Goal: Contribute content: Contribute content

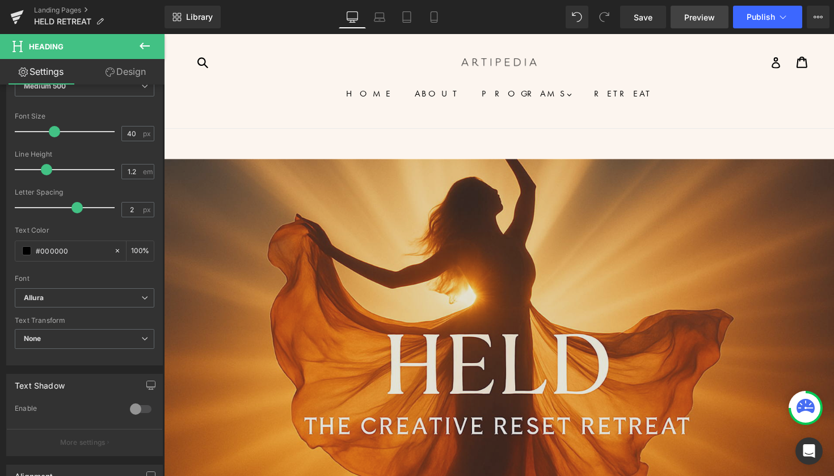
click at [703, 12] on span "Preview" at bounding box center [699, 17] width 31 height 12
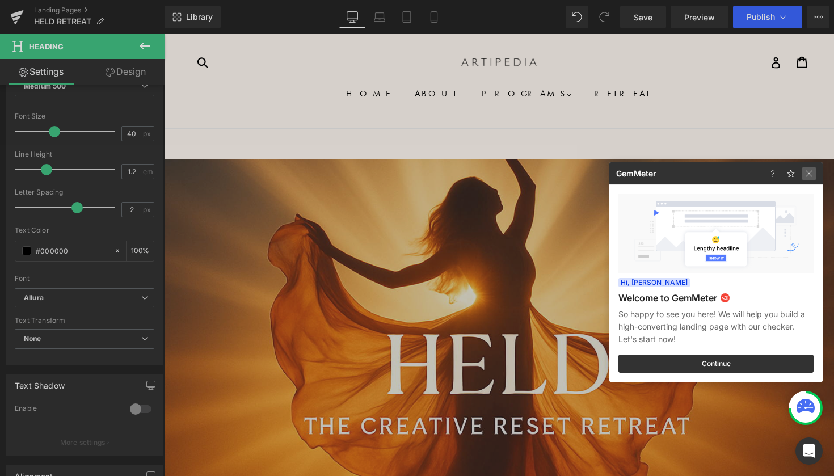
click at [0, 0] on img at bounding box center [0, 0] width 0 height 0
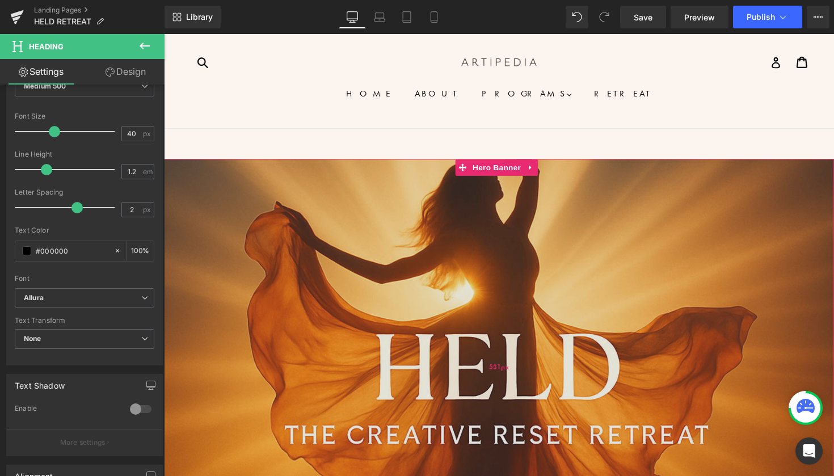
click at [618, 234] on div "531px" at bounding box center [507, 375] width 686 height 301
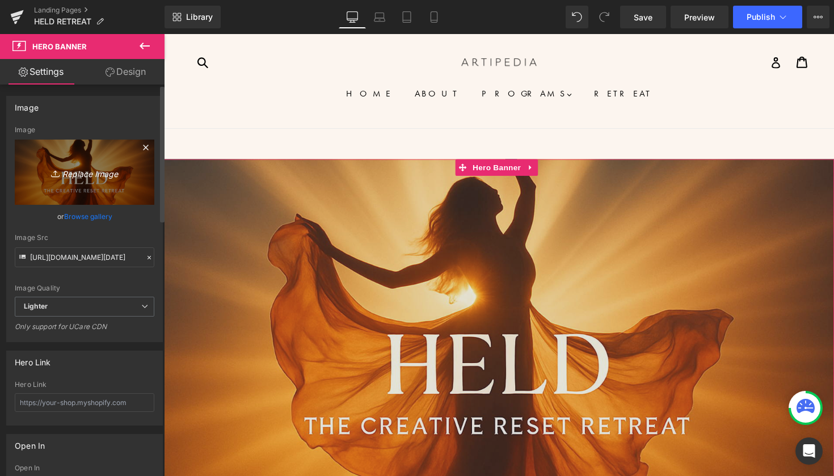
click at [91, 174] on icon "Replace Image" at bounding box center [84, 172] width 91 height 14
type input "C:\fakepath\ChatGPT Image [DATE] at 10_29_53 AM.png"
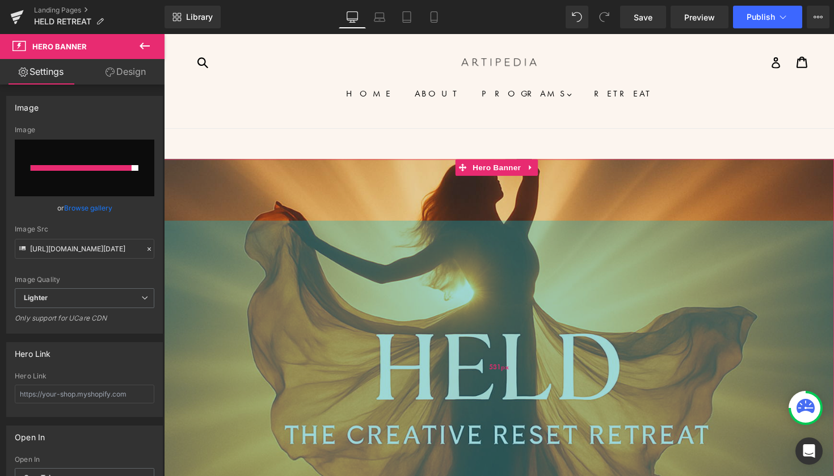
type input "[URL][DOMAIN_NAME][DATE]"
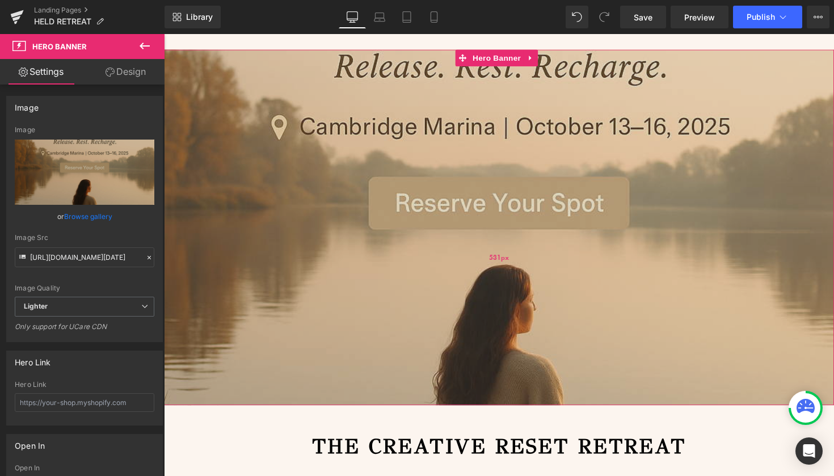
scroll to position [52, 0]
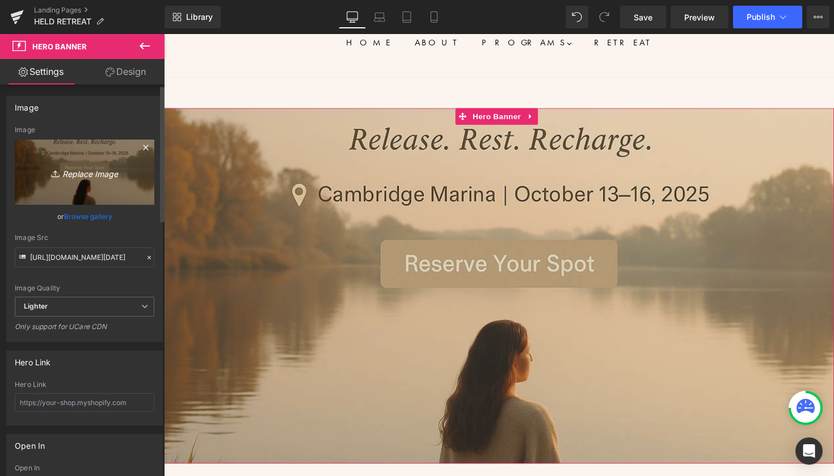
click at [86, 175] on icon "Replace Image" at bounding box center [84, 172] width 91 height 14
type input "C:\fakepath\ChatGPT Image [DATE] at 10_37_44 AM.png"
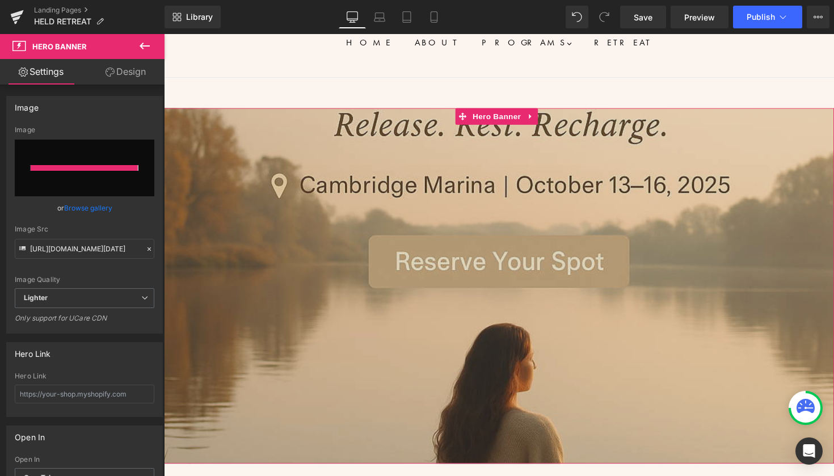
type input "[URL][DOMAIN_NAME][DATE]"
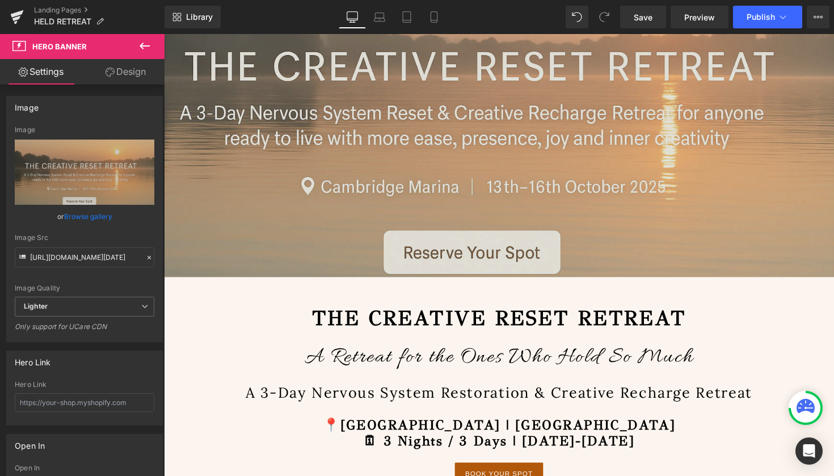
scroll to position [242, 0]
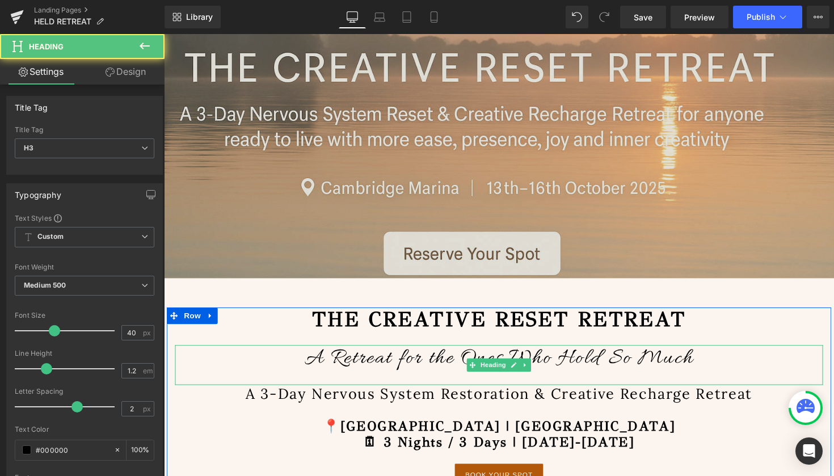
click at [766, 363] on h3 "A Retreat for the Ones Who Hold So Much" at bounding box center [507, 366] width 664 height 27
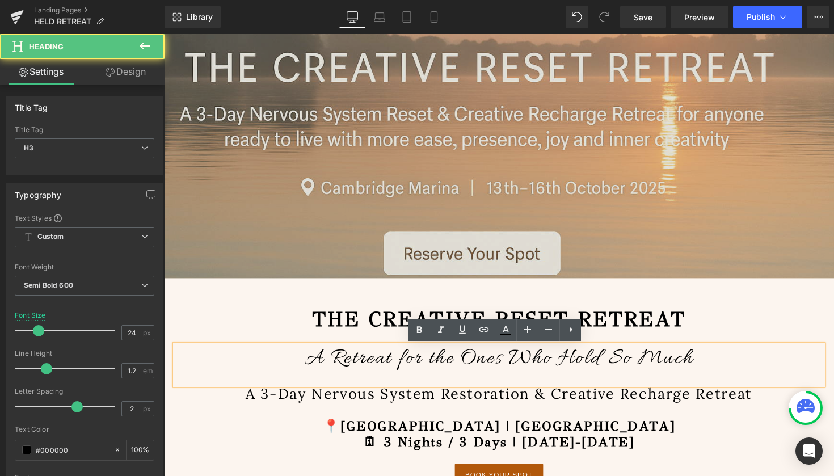
click at [761, 425] on h3 at bounding box center [507, 420] width 664 height 16
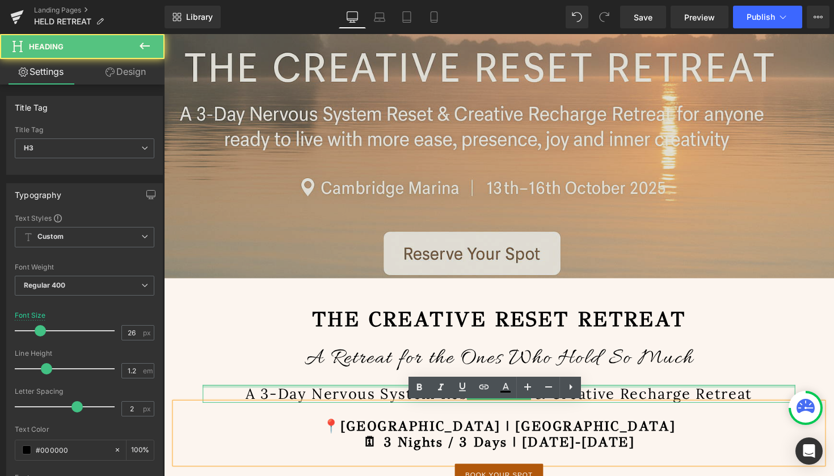
click at [751, 396] on div at bounding box center [507, 395] width 607 height 3
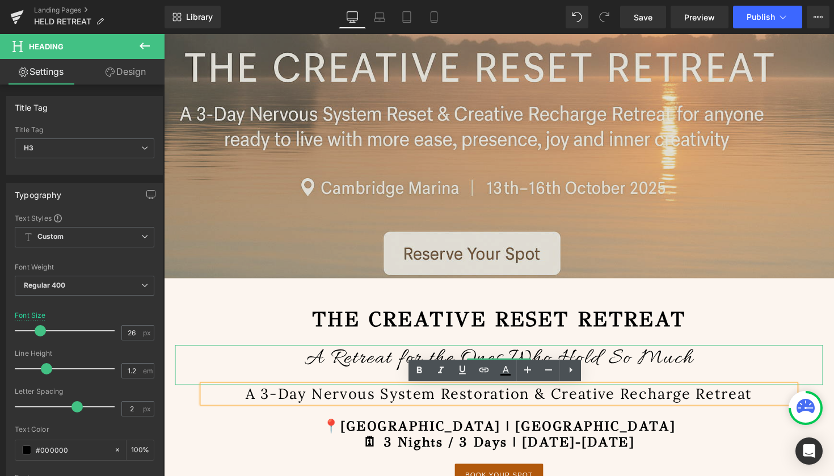
click at [771, 370] on h3 "A Retreat for the Ones Who Hold So Much" at bounding box center [507, 366] width 664 height 27
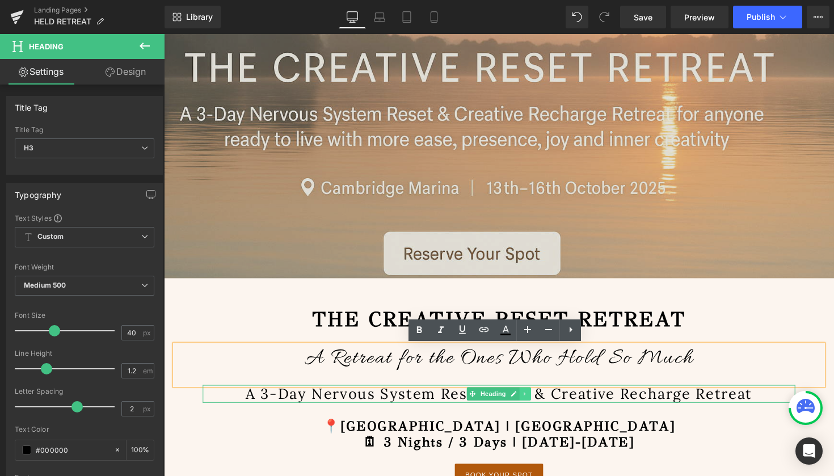
click at [533, 403] on icon at bounding box center [534, 403] width 2 height 4
click at [538, 402] on icon at bounding box center [540, 402] width 6 height 6
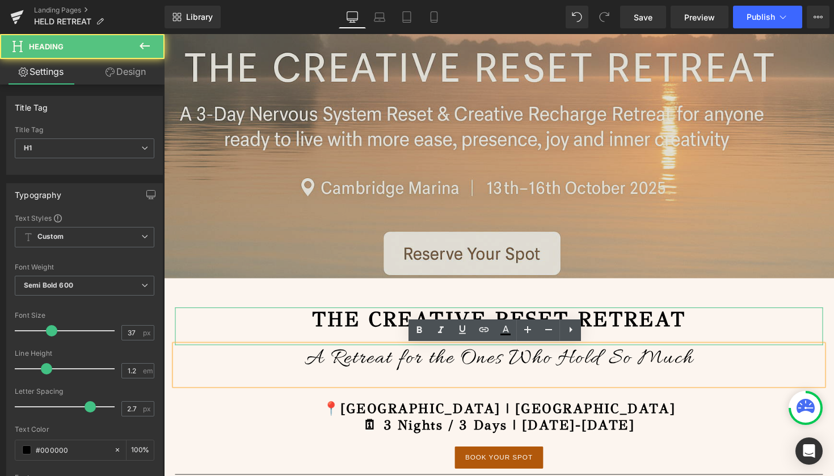
click at [771, 326] on h1 "THE CREATIVE RESET RETREAT" at bounding box center [507, 326] width 664 height 25
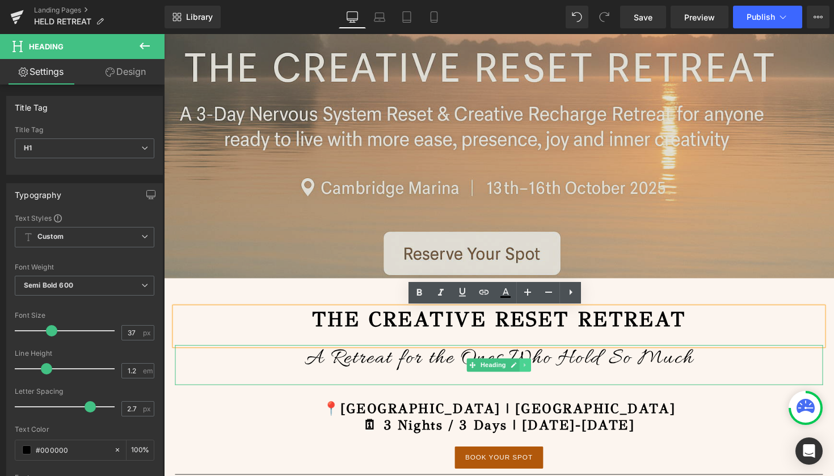
click at [532, 376] on icon at bounding box center [534, 373] width 6 height 7
click at [537, 376] on icon at bounding box center [540, 373] width 6 height 6
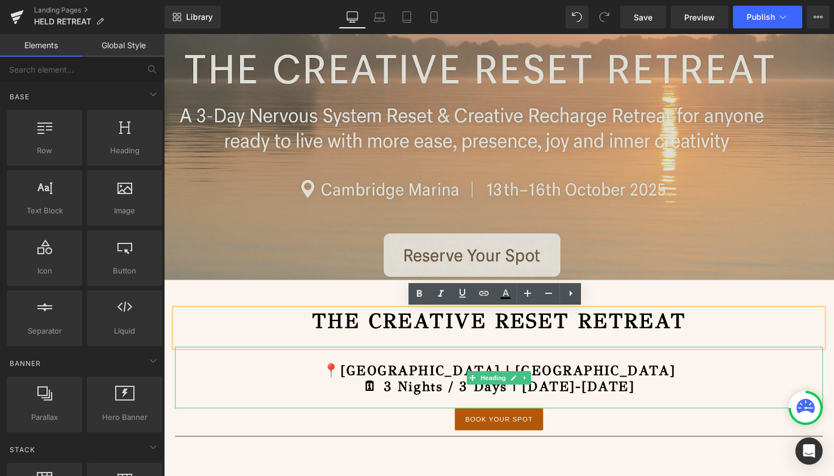
scroll to position [238, 0]
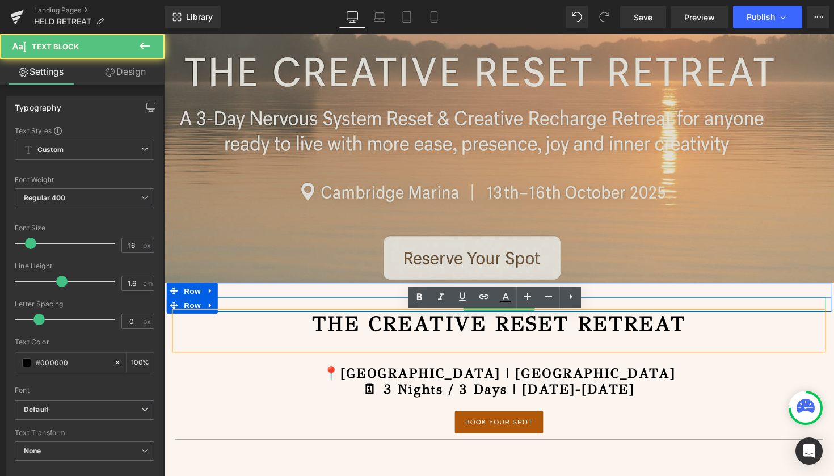
click at [700, 309] on p at bounding box center [506, 310] width 669 height 15
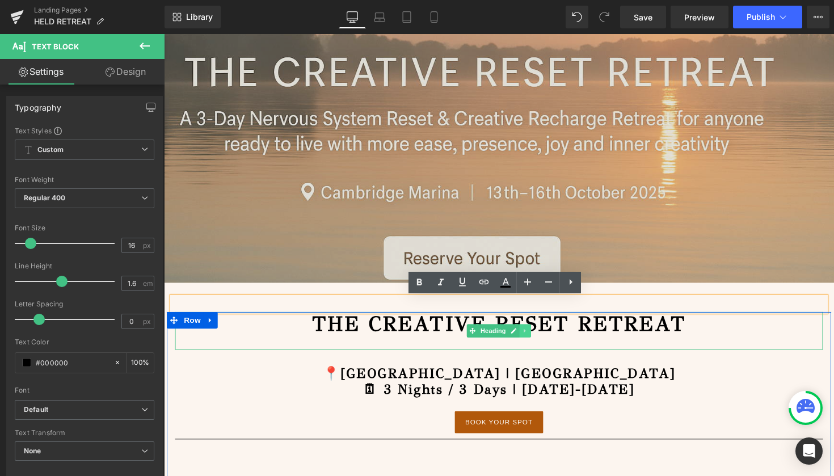
click at [533, 341] on icon at bounding box center [534, 338] width 6 height 7
click at [537, 337] on icon at bounding box center [540, 338] width 6 height 6
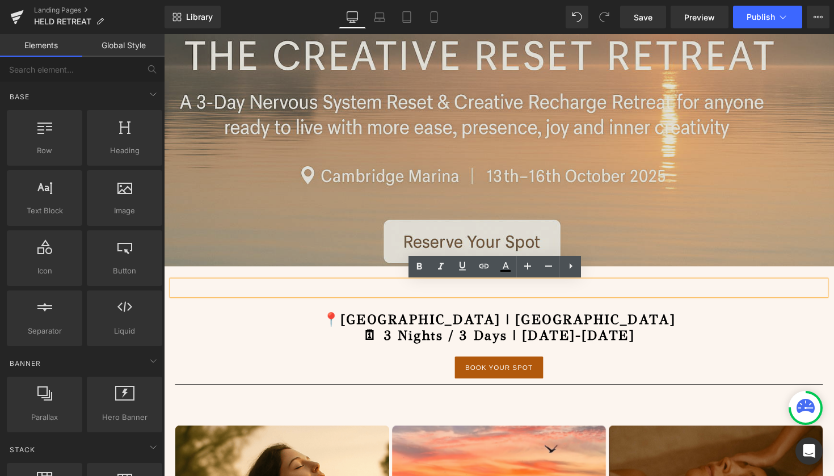
scroll to position [254, 0]
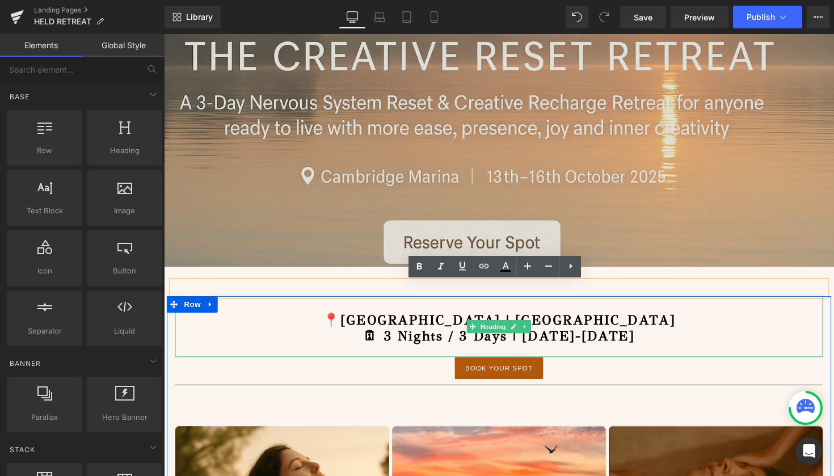
click at [679, 338] on h3 "🗓 3 Nights / 3 Days | [DATE]-[DATE]" at bounding box center [507, 343] width 664 height 16
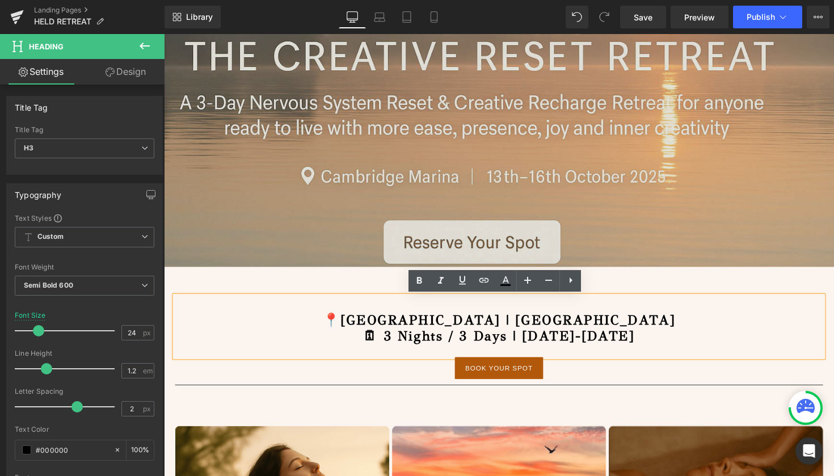
drag, startPoint x: 342, startPoint y: 317, endPoint x: 698, endPoint y: 347, distance: 357.5
click at [698, 347] on div "📍[GEOGRAPHIC_DATA] | [GEOGRAPHIC_DATA] 🗓 3 Nights / 3 Days | [DATE]-[DATE]" at bounding box center [507, 333] width 664 height 62
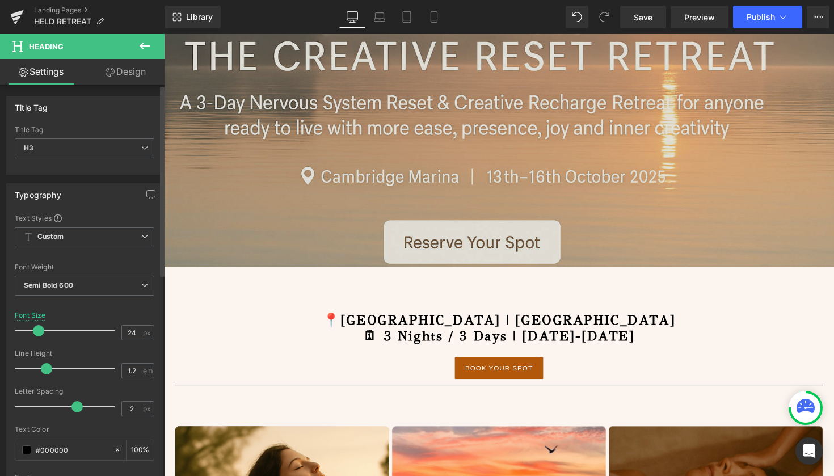
scroll to position [2, 0]
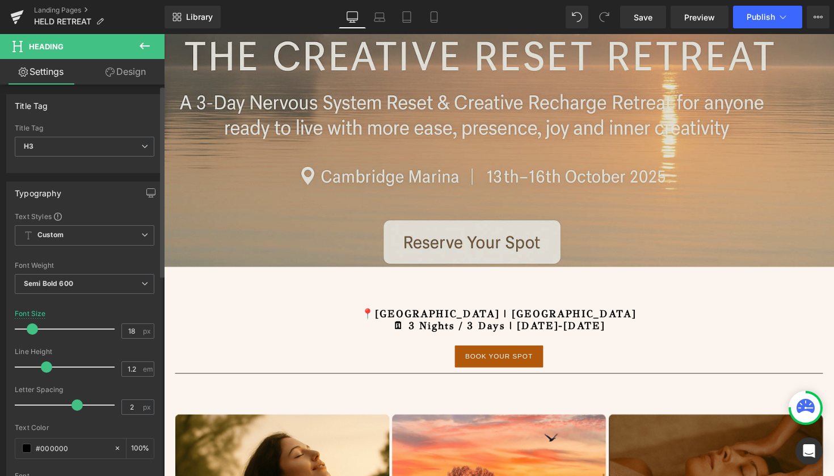
type input "19"
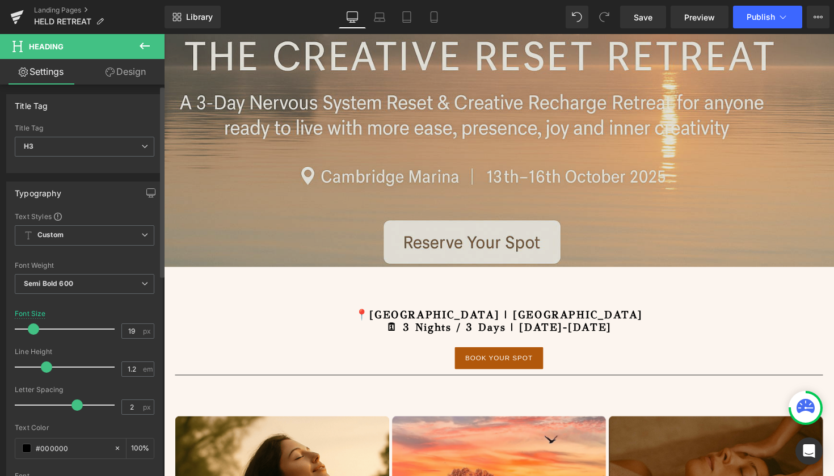
click at [34, 329] on span at bounding box center [33, 328] width 11 height 11
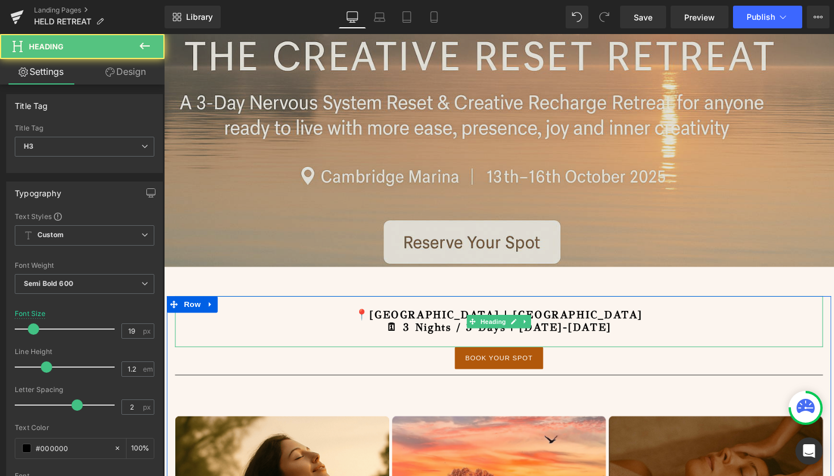
click at [677, 341] on div at bounding box center [507, 348] width 664 height 14
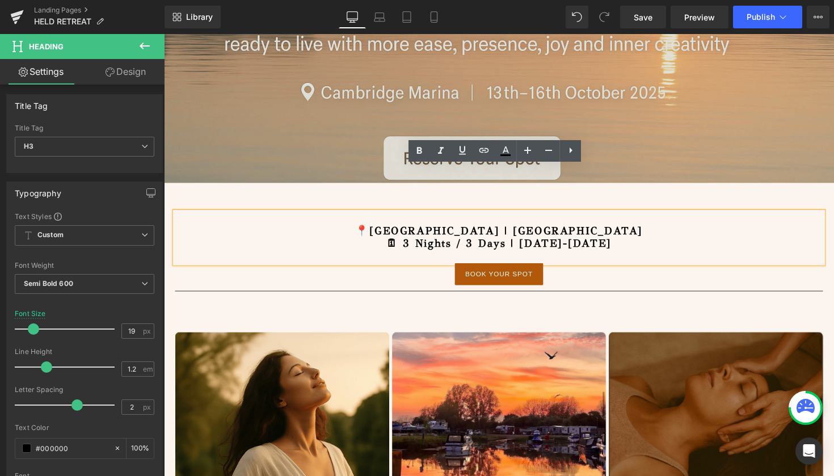
scroll to position [387, 0]
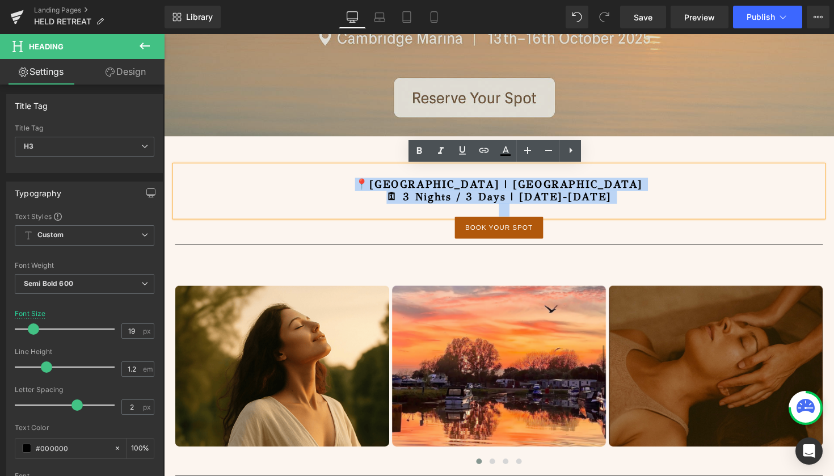
drag, startPoint x: 660, startPoint y: 209, endPoint x: 374, endPoint y: 185, distance: 286.3
click at [374, 185] on div "📍[GEOGRAPHIC_DATA] | [GEOGRAPHIC_DATA] 🗓 3 Nights / 3 Days | [DATE]-[DATE]" at bounding box center [507, 195] width 664 height 52
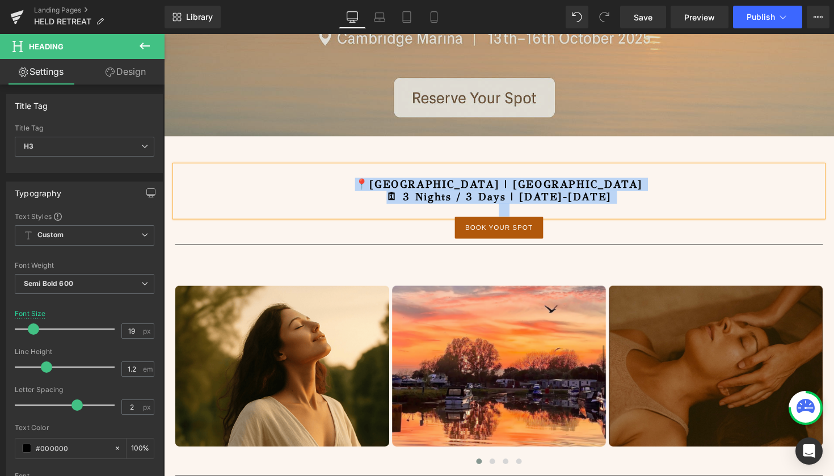
paste div
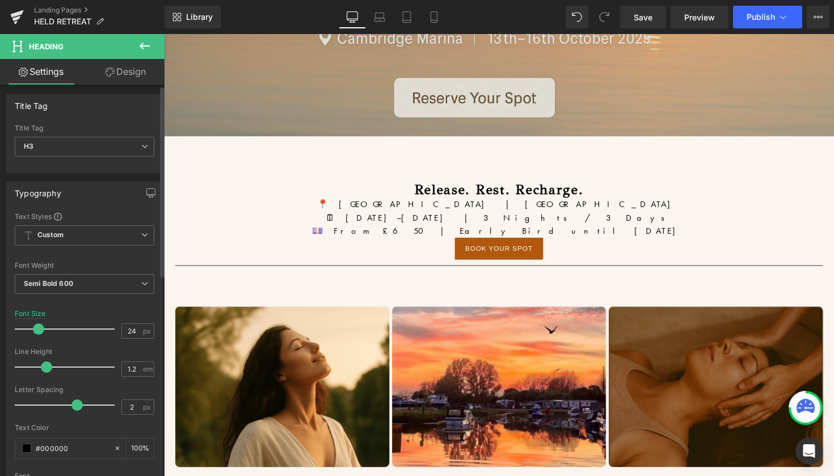
type input "25"
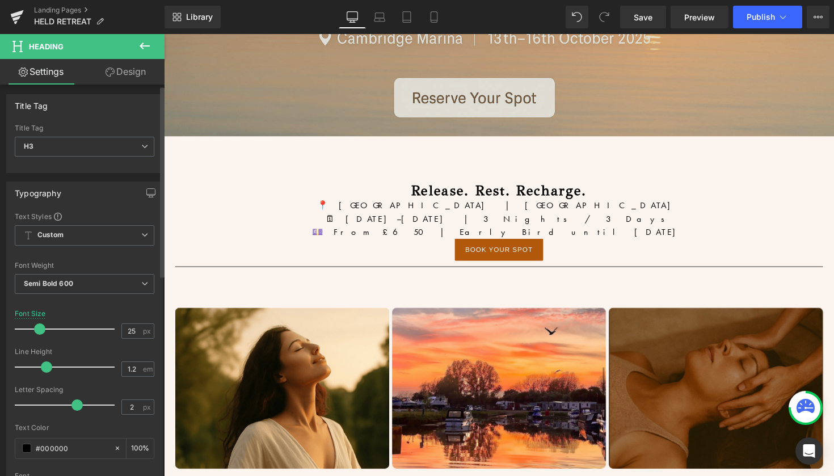
drag, startPoint x: 33, startPoint y: 326, endPoint x: 39, endPoint y: 327, distance: 5.8
click at [39, 327] on span at bounding box center [39, 328] width 11 height 11
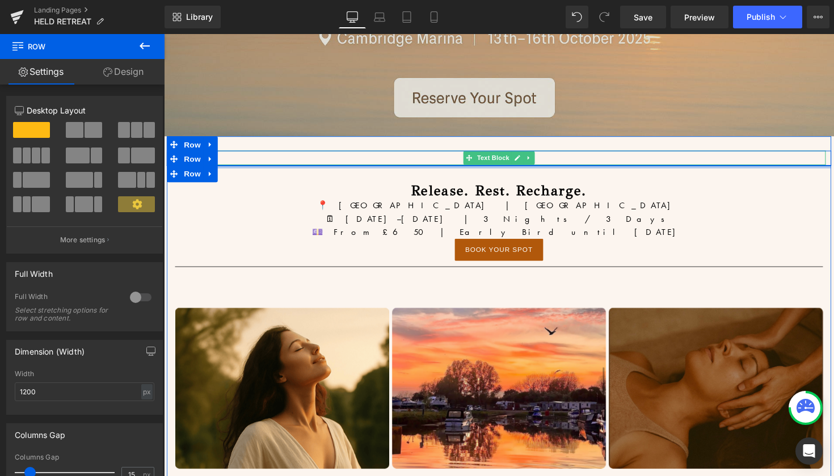
drag, startPoint x: 415, startPoint y: 171, endPoint x: 419, endPoint y: 159, distance: 12.9
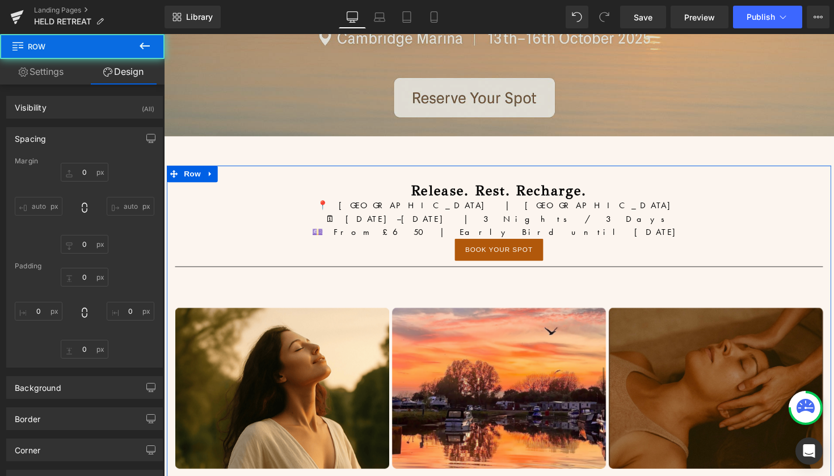
type input "0"
type input "10"
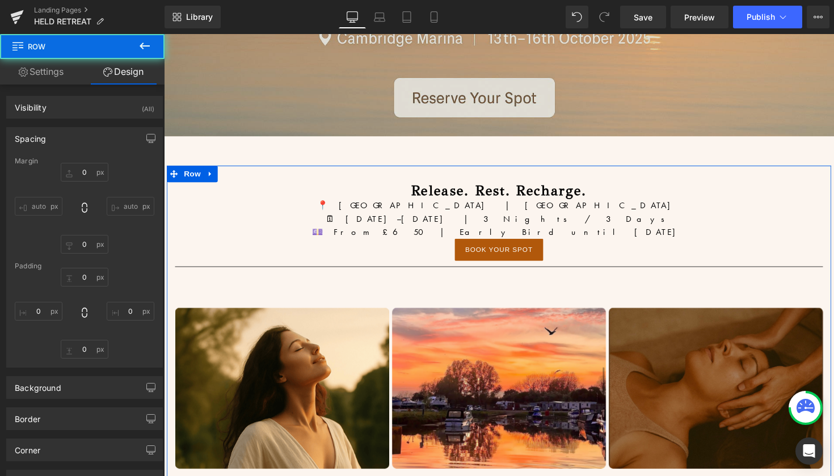
type input "0"
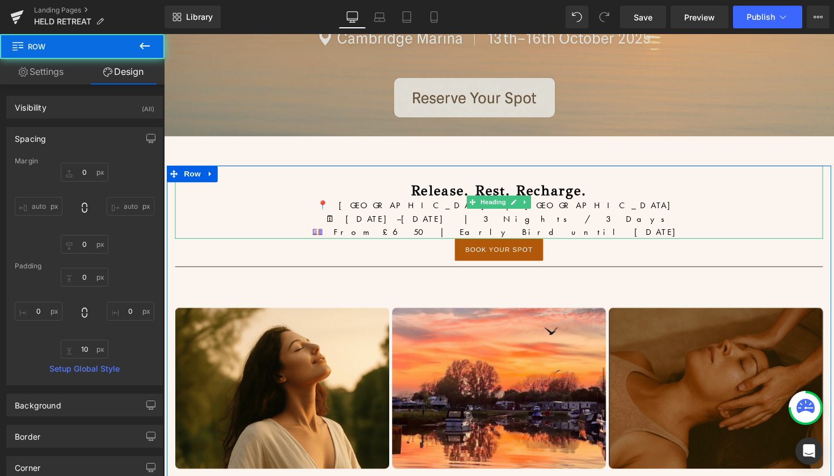
click at [419, 181] on h3 at bounding box center [507, 177] width 664 height 17
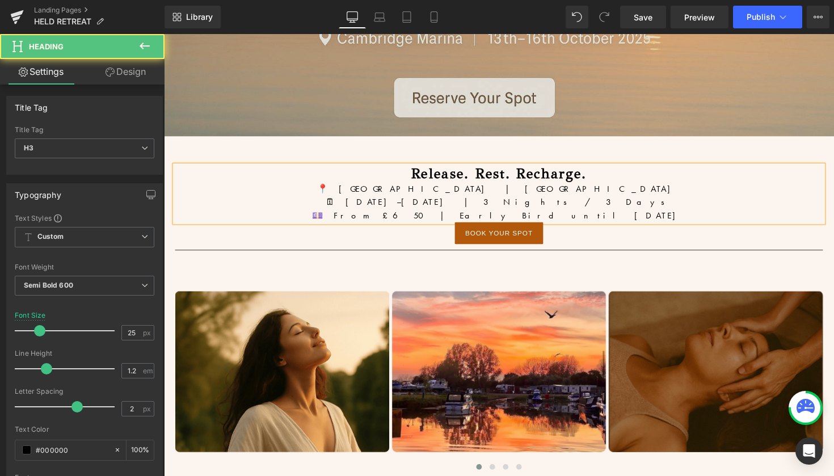
drag, startPoint x: 613, startPoint y: 221, endPoint x: 390, endPoint y: 192, distance: 225.3
click at [390, 192] on div "Release. Rest. Recharge. 📍 [GEOGRAPHIC_DATA] | [GEOGRAPHIC_DATA] 🗓 [DATE]–[DATE…" at bounding box center [507, 198] width 664 height 58
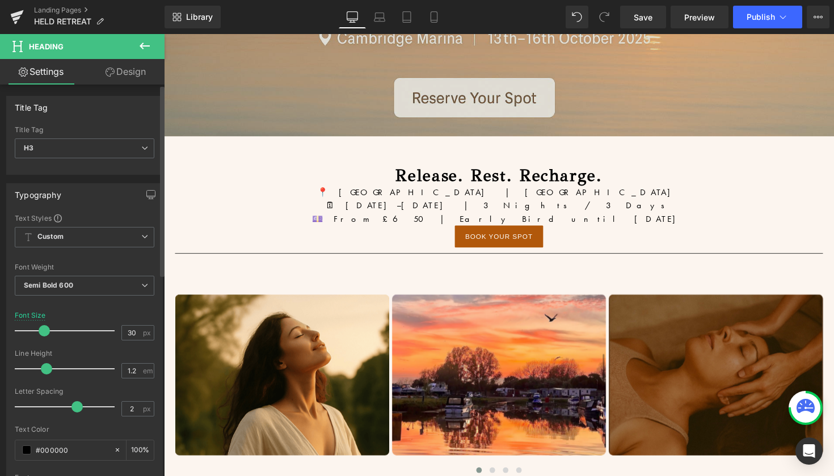
type input "29"
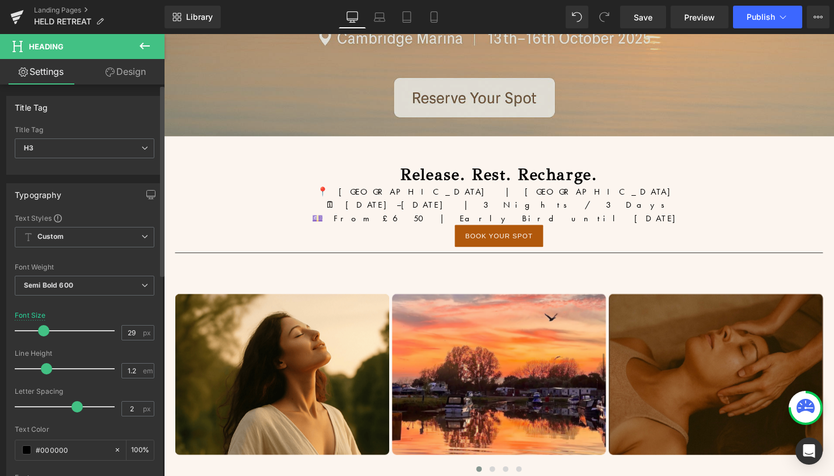
click at [45, 332] on span at bounding box center [43, 330] width 11 height 11
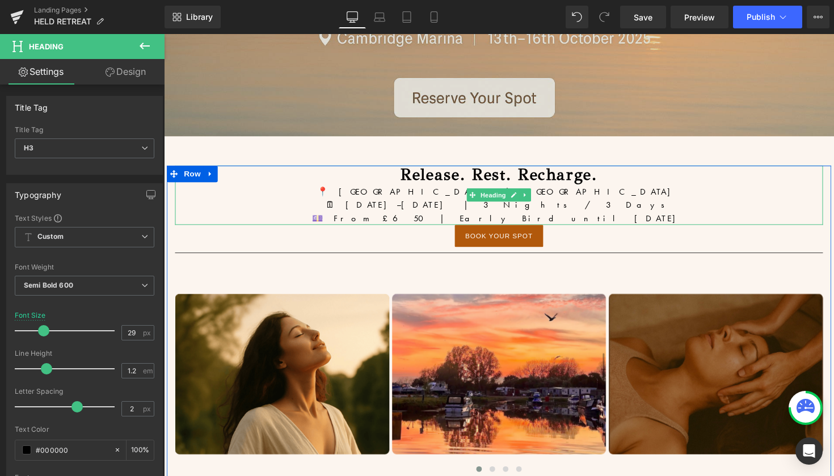
click at [566, 223] on div "💷 From £650 | Early Bird until [DATE]" at bounding box center [507, 223] width 664 height 14
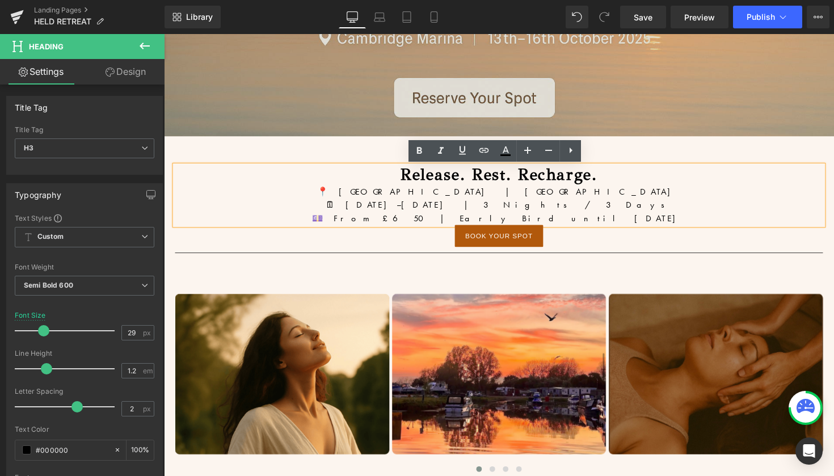
drag, startPoint x: 568, startPoint y: 223, endPoint x: 520, endPoint y: 225, distance: 48.8
click at [520, 225] on div "💷 From £650 | Early Bird until [DATE]" at bounding box center [507, 223] width 664 height 14
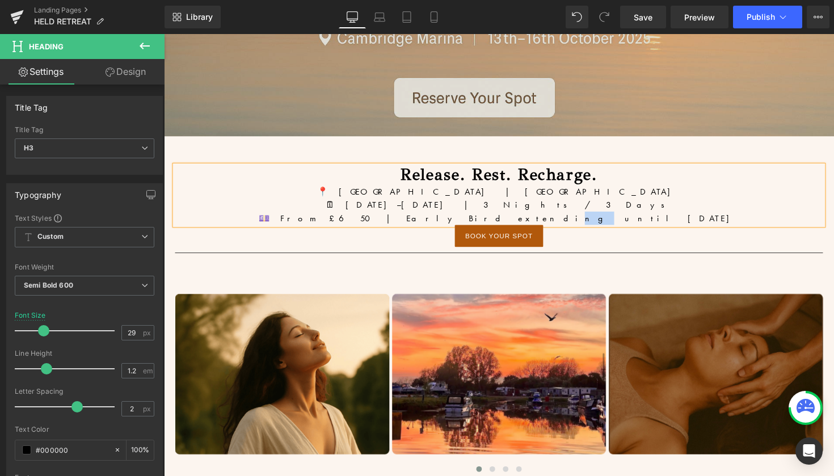
drag, startPoint x: 526, startPoint y: 223, endPoint x: 518, endPoint y: 225, distance: 7.6
click at [518, 225] on div "💷 From £650 | Early Bird extending until [DATE]" at bounding box center [507, 223] width 664 height 14
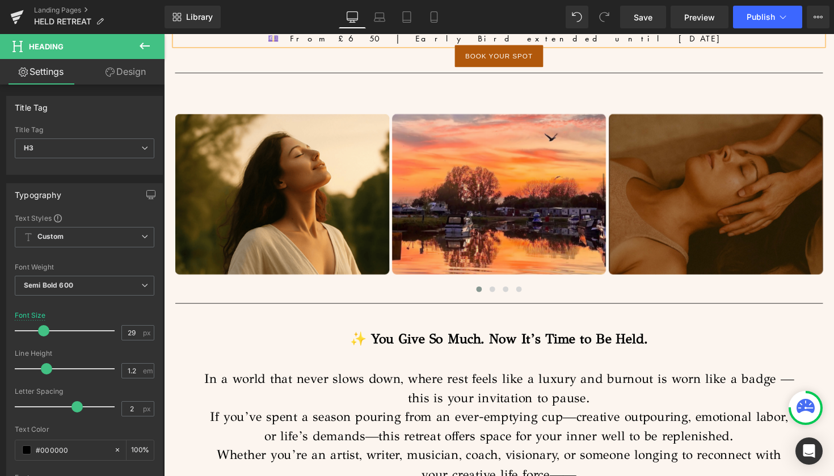
scroll to position [563, 0]
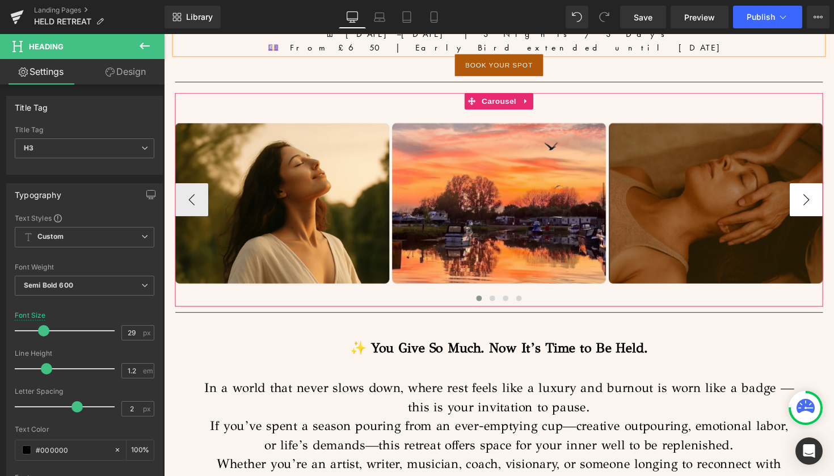
click at [826, 204] on button "›" at bounding box center [822, 204] width 34 height 34
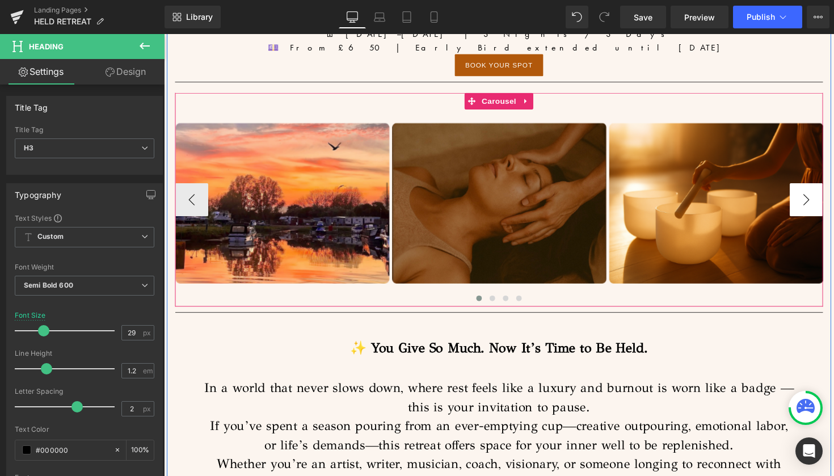
click at [826, 204] on button "›" at bounding box center [822, 204] width 34 height 34
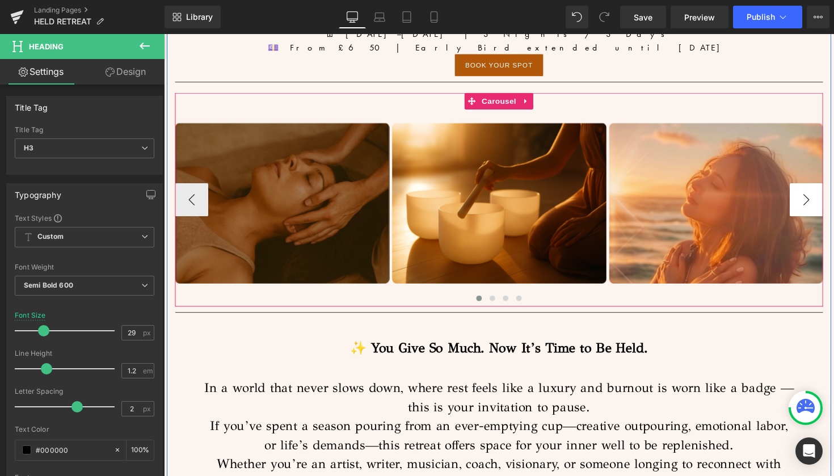
click at [826, 204] on button "›" at bounding box center [822, 204] width 34 height 34
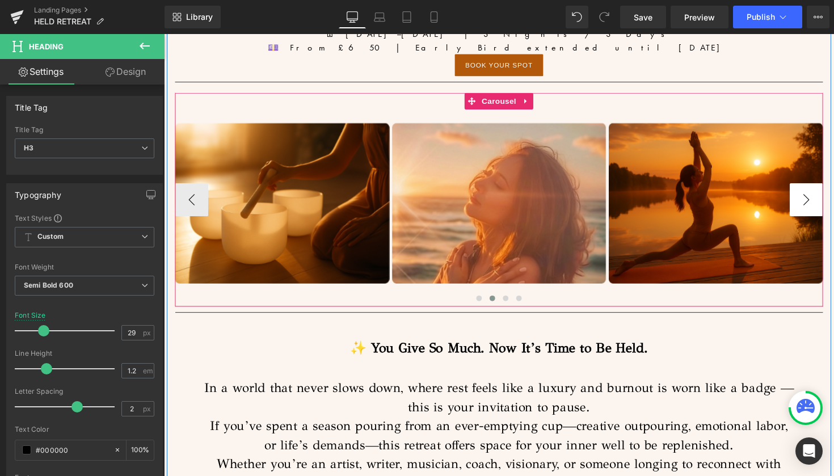
click at [826, 204] on button "›" at bounding box center [822, 204] width 34 height 34
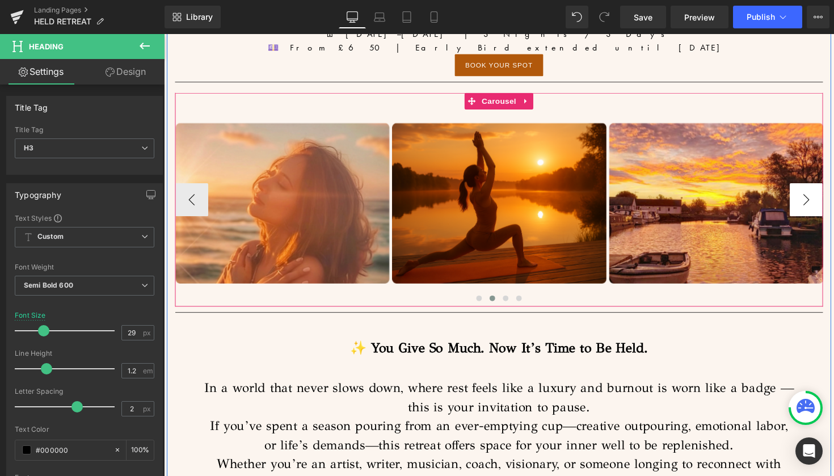
click at [826, 204] on button "›" at bounding box center [822, 204] width 34 height 34
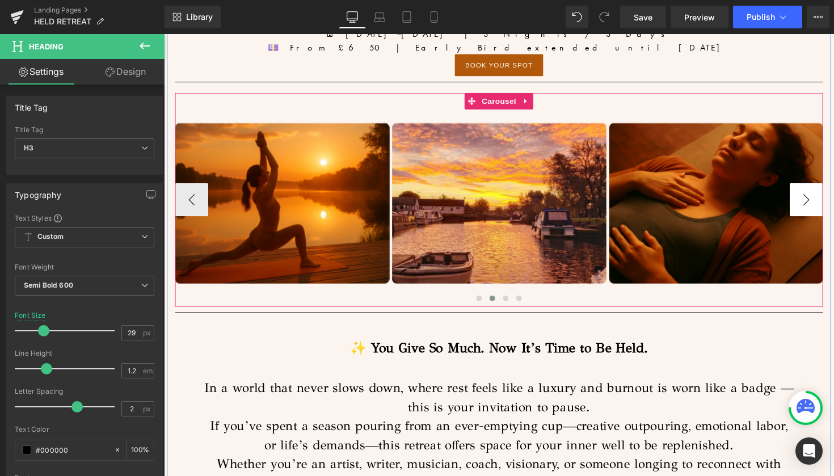
click at [826, 204] on button "›" at bounding box center [822, 204] width 34 height 34
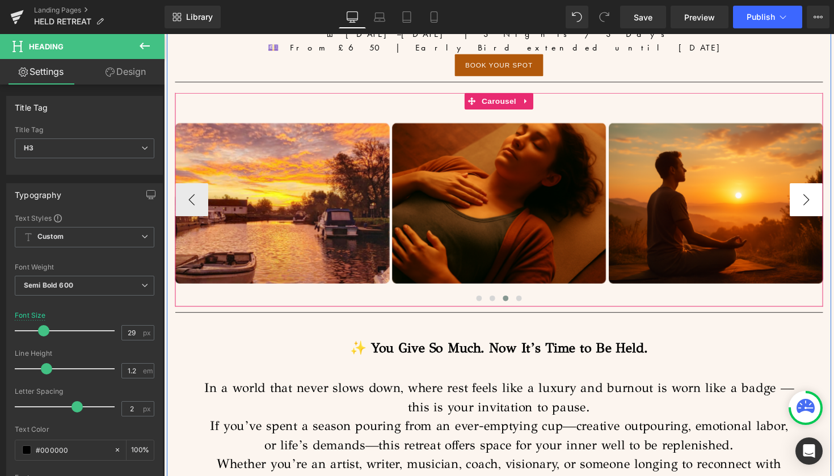
click at [826, 204] on button "›" at bounding box center [822, 204] width 34 height 34
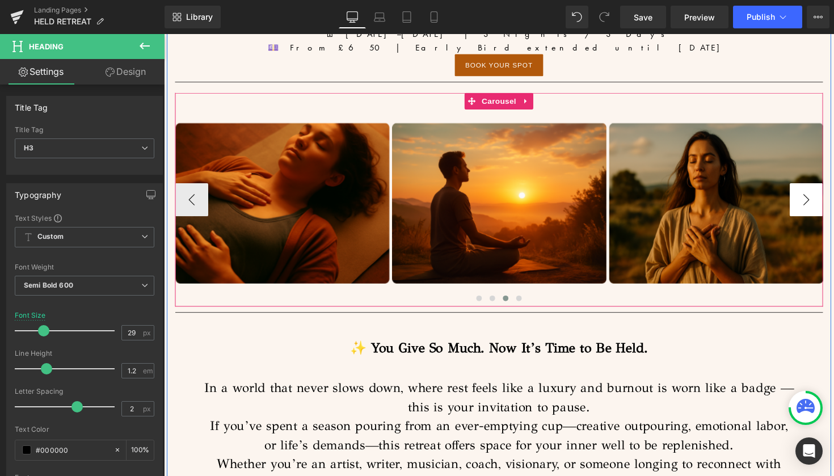
click at [826, 204] on button "›" at bounding box center [822, 204] width 34 height 34
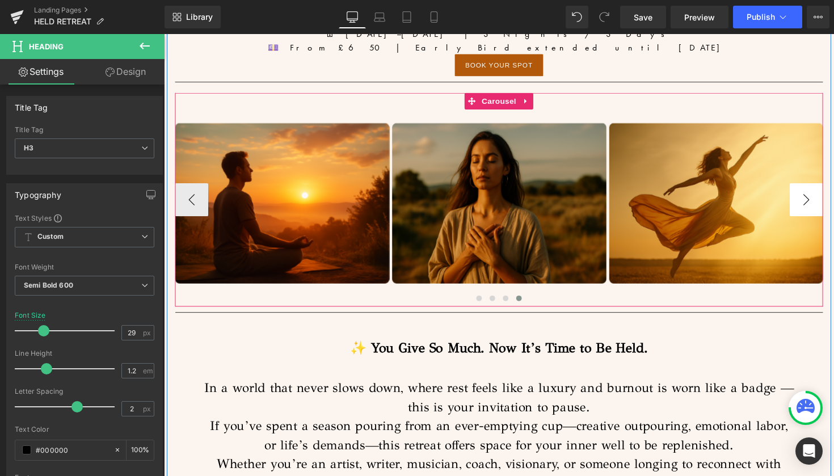
click at [826, 204] on button "›" at bounding box center [822, 204] width 34 height 34
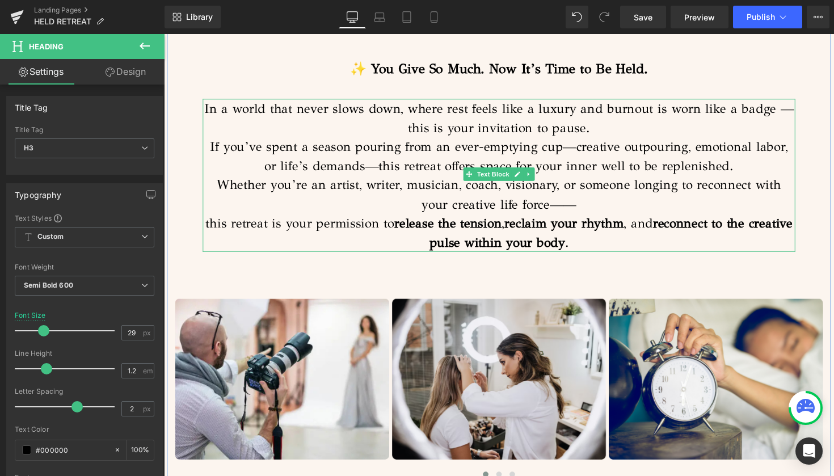
scroll to position [1005, 0]
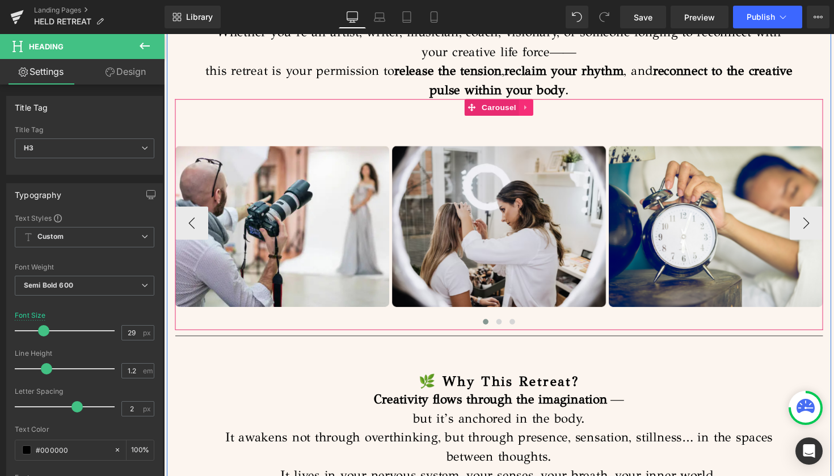
click at [534, 108] on icon at bounding box center [535, 110] width 8 height 9
click at [538, 108] on icon at bounding box center [542, 110] width 8 height 8
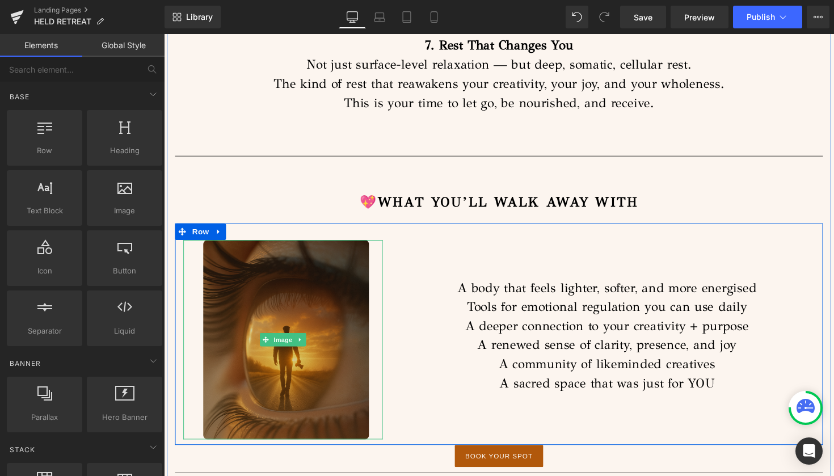
scroll to position [2040, 0]
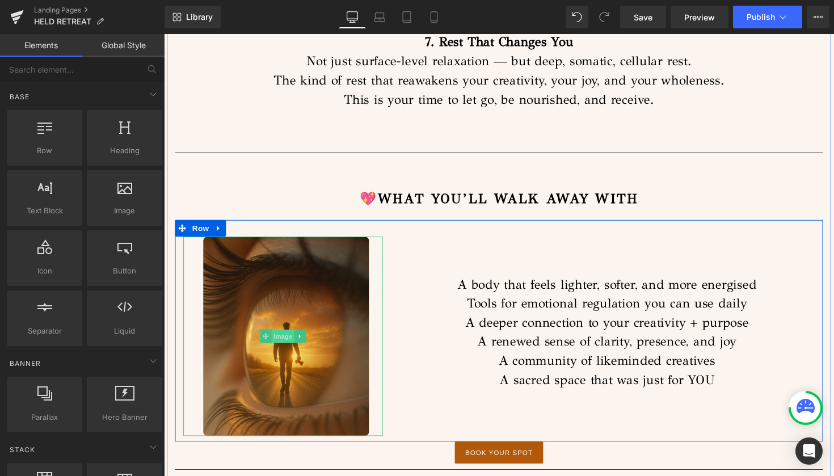
click at [281, 338] on span "Image" at bounding box center [286, 345] width 24 height 14
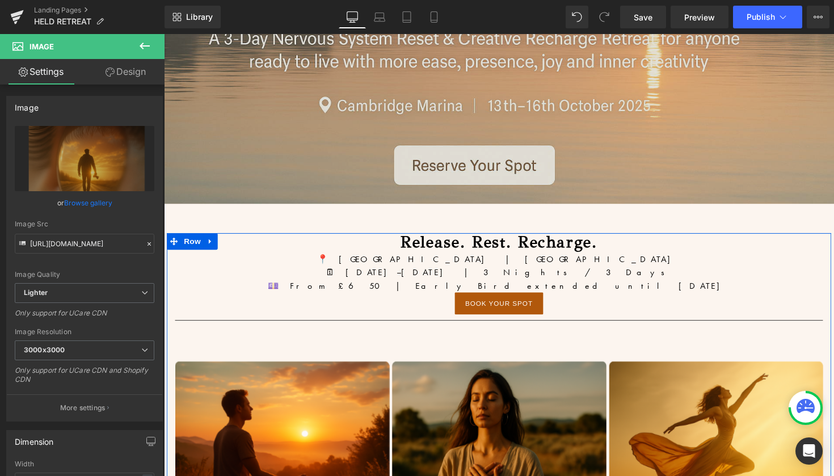
scroll to position [315, 0]
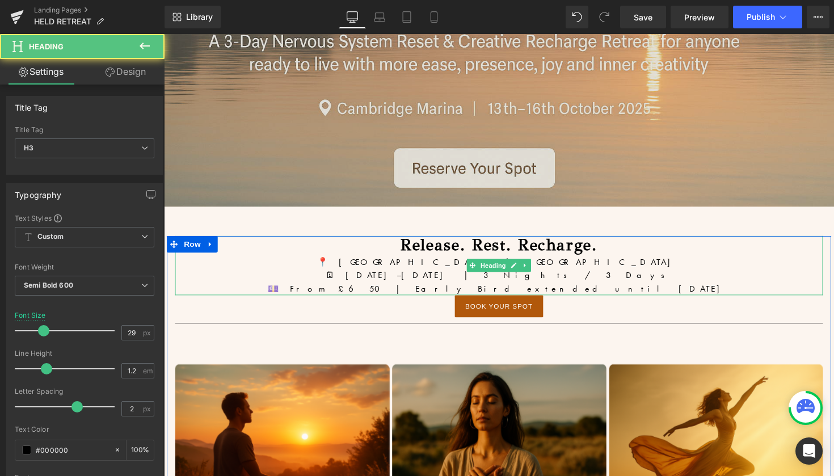
click at [618, 293] on div "💷 From £650 | Early Bird extended until [DATE]" at bounding box center [507, 295] width 664 height 14
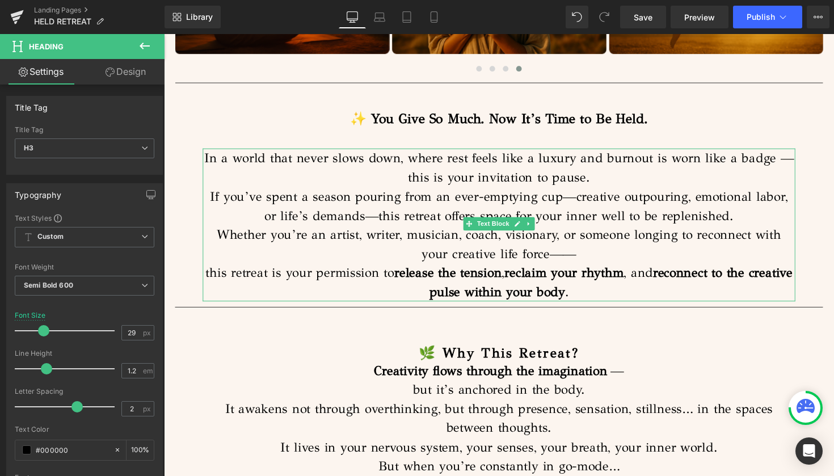
scroll to position [810, 0]
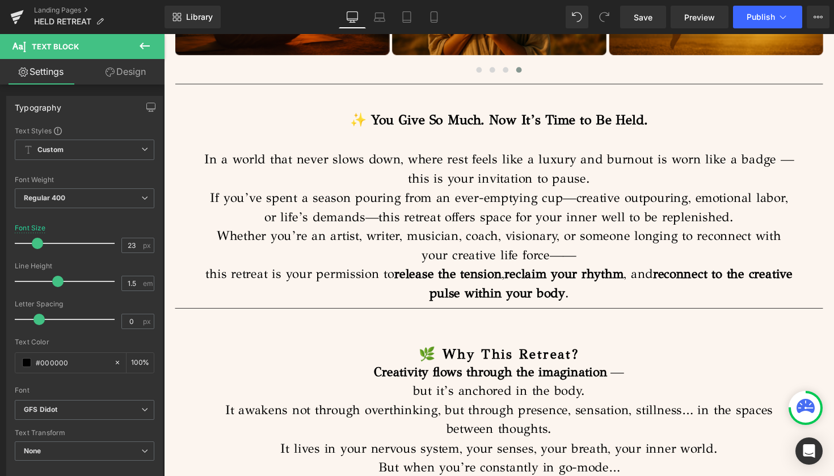
drag, startPoint x: 642, startPoint y: 306, endPoint x: 201, endPoint y: 157, distance: 465.3
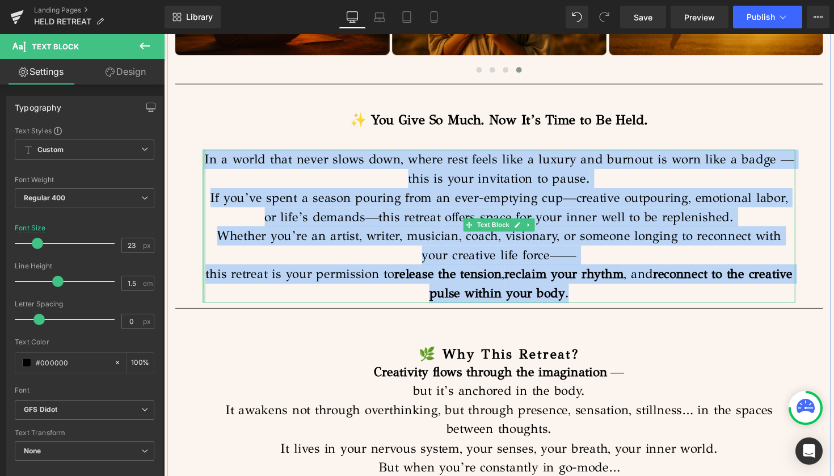
drag, startPoint x: 612, startPoint y: 299, endPoint x: 201, endPoint y: 159, distance: 433.7
click at [204, 159] on div "In a world that never slows down, where rest feels like a luxury and burnout is…" at bounding box center [507, 231] width 607 height 157
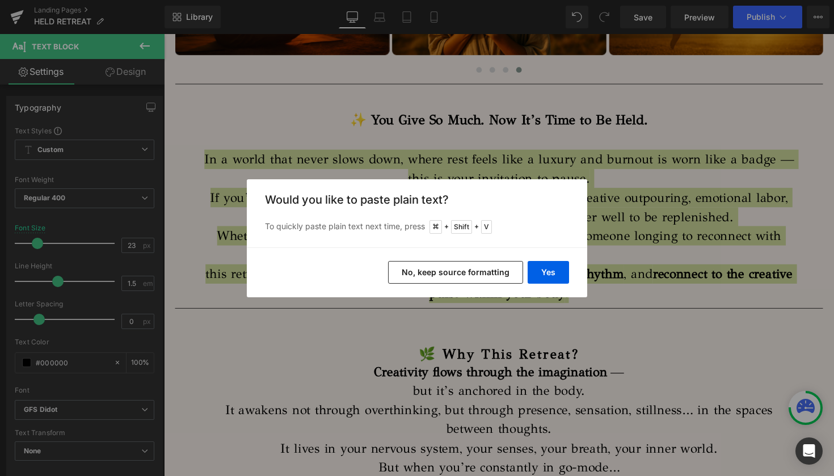
click at [469, 272] on button "No, keep source formatting" at bounding box center [455, 272] width 135 height 23
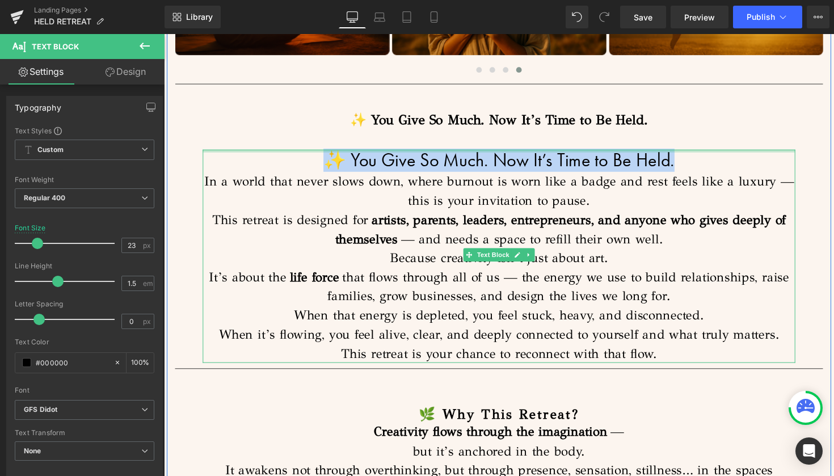
drag, startPoint x: 684, startPoint y: 165, endPoint x: 329, endPoint y: 154, distance: 354.7
click at [329, 154] on div "✨ You Give So Much. Now It’s Time to Be Held. In a world that never slows down,…" at bounding box center [507, 262] width 607 height 218
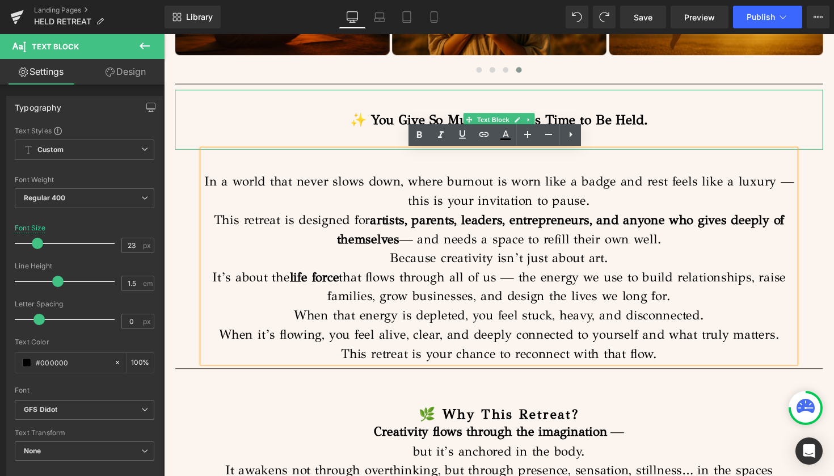
click at [691, 128] on p "✨ You Give So Much. Now It’s Time to Be Held." at bounding box center [507, 122] width 664 height 20
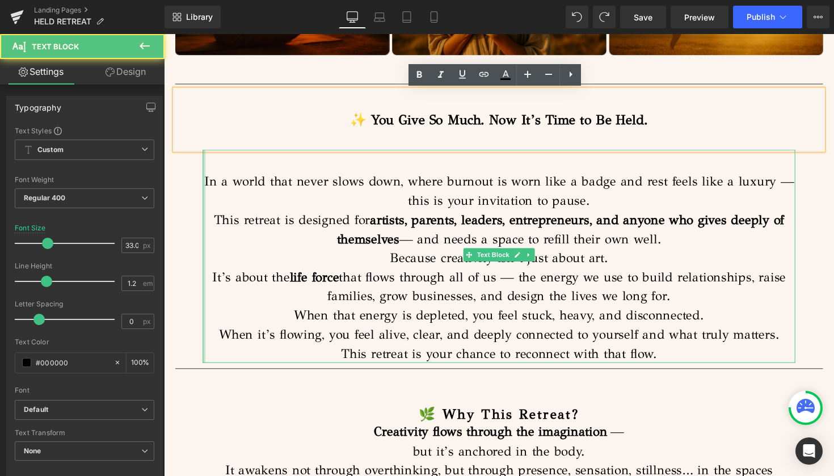
click at [204, 187] on div at bounding box center [205, 262] width 3 height 218
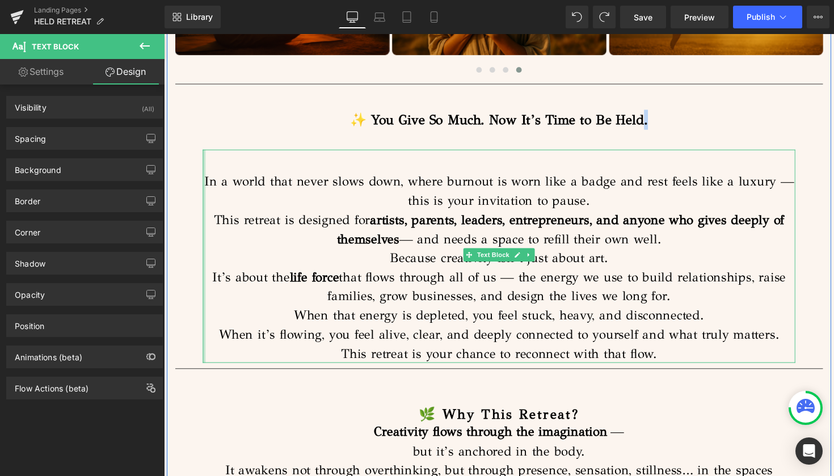
click at [204, 182] on div at bounding box center [205, 262] width 3 height 218
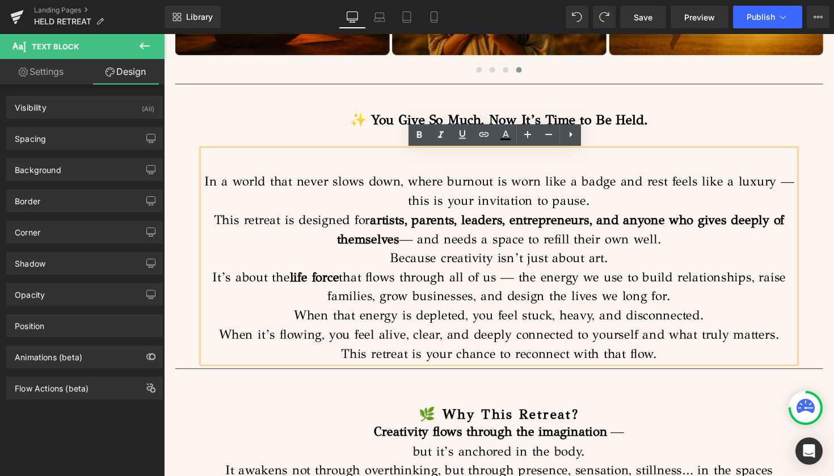
click at [204, 184] on p "In a world that never slows down, where burnout is worn like a badge and rest f…" at bounding box center [507, 194] width 607 height 39
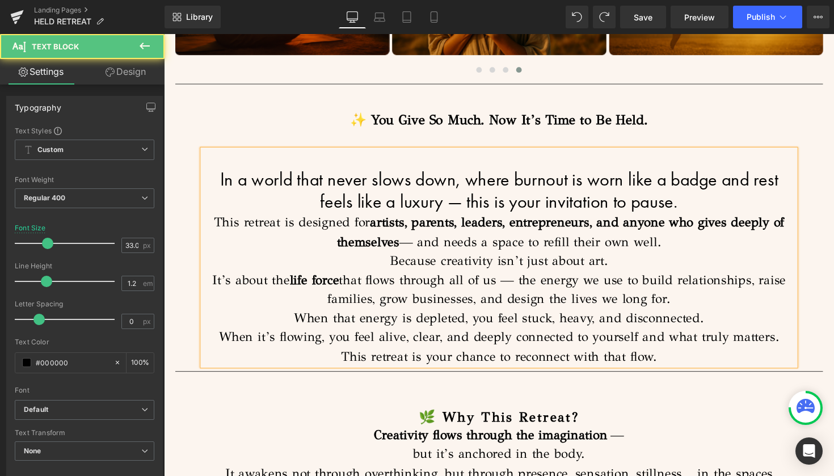
click at [621, 255] on p "This retreat is designed for artists, parents, leaders, entrepreneurs, and anyo…" at bounding box center [507, 236] width 607 height 39
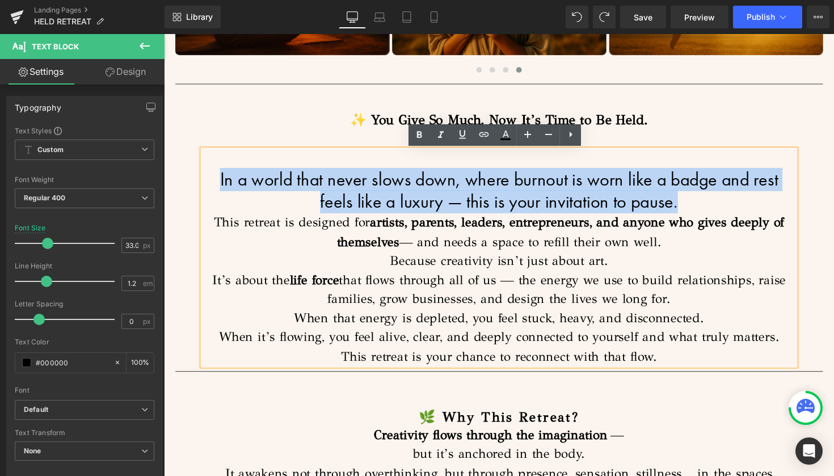
drag, startPoint x: 724, startPoint y: 203, endPoint x: 199, endPoint y: 181, distance: 525.2
click at [204, 181] on div "In a world that never slows down, where burnout is worn like a badge and rest f…" at bounding box center [507, 263] width 607 height 221
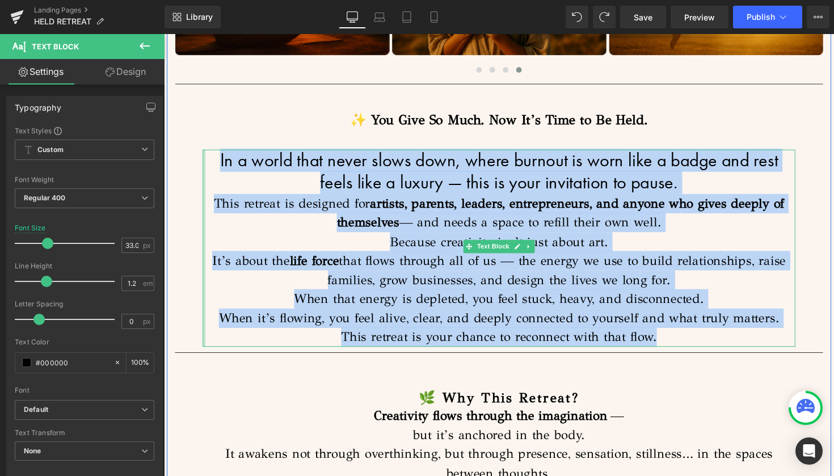
drag, startPoint x: 680, startPoint y: 343, endPoint x: 203, endPoint y: 162, distance: 510.7
click at [204, 162] on div "In a world that never slows down, where burnout is worn like a badge and rest f…" at bounding box center [507, 253] width 607 height 201
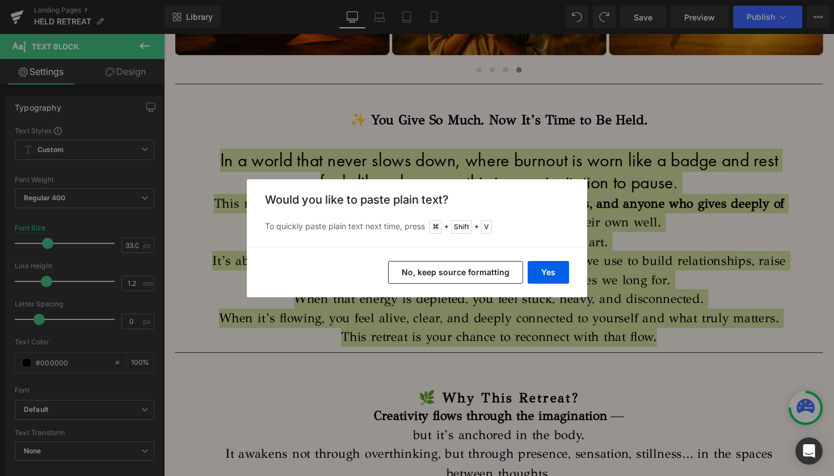
click at [421, 268] on button "No, keep source formatting" at bounding box center [455, 272] width 135 height 23
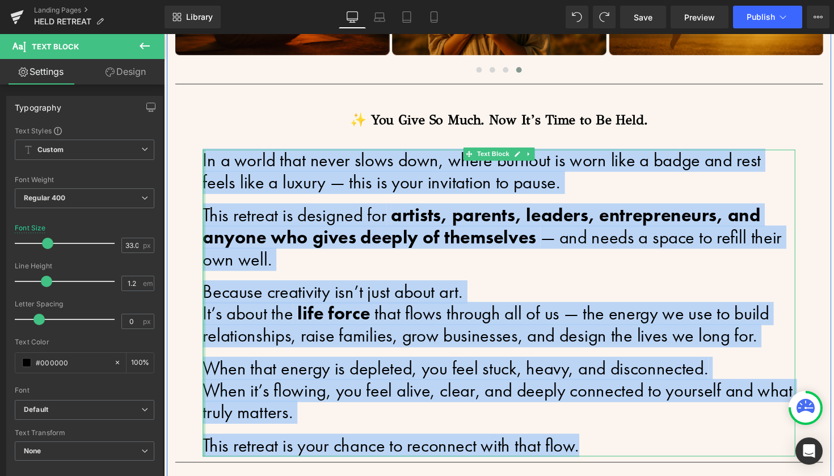
drag, startPoint x: 594, startPoint y: 451, endPoint x: 204, endPoint y: 154, distance: 491.0
click at [204, 154] on div "In a world that never slows down, where burnout is worn like a badge and rest f…" at bounding box center [507, 310] width 607 height 314
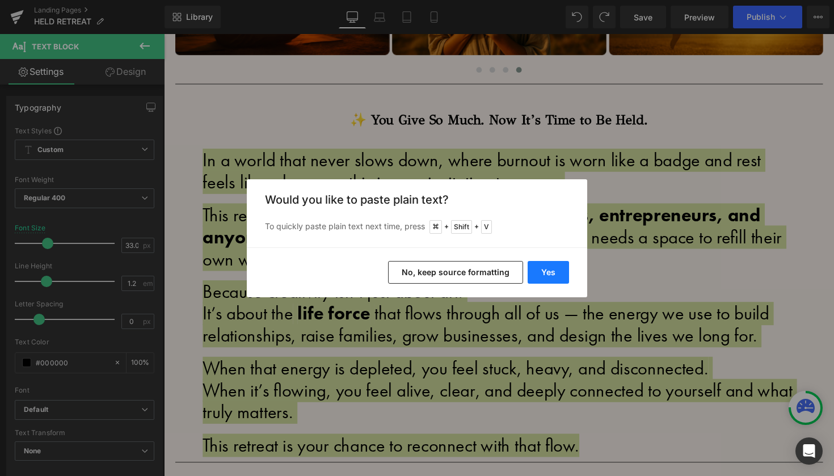
click at [556, 271] on button "Yes" at bounding box center [548, 272] width 41 height 23
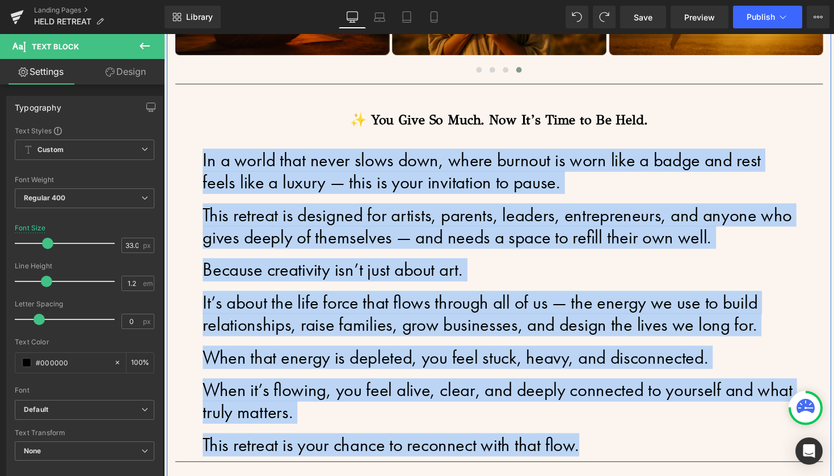
drag, startPoint x: 609, startPoint y: 451, endPoint x: 197, endPoint y: 155, distance: 507.2
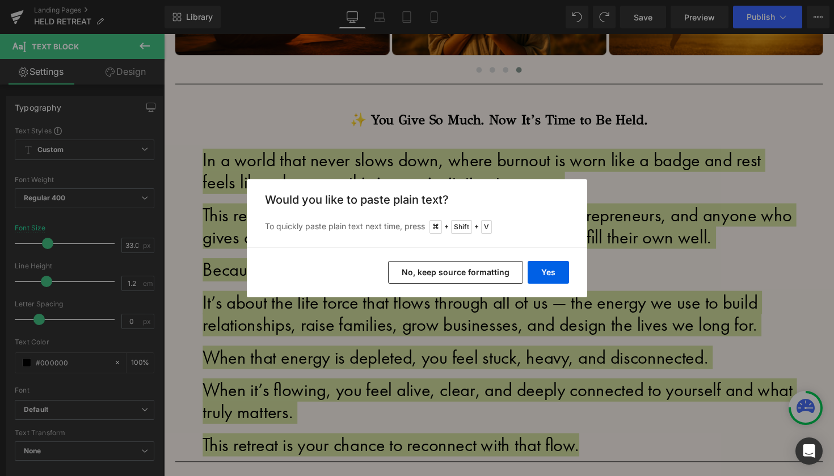
click at [420, 265] on button "No, keep source formatting" at bounding box center [455, 272] width 135 height 23
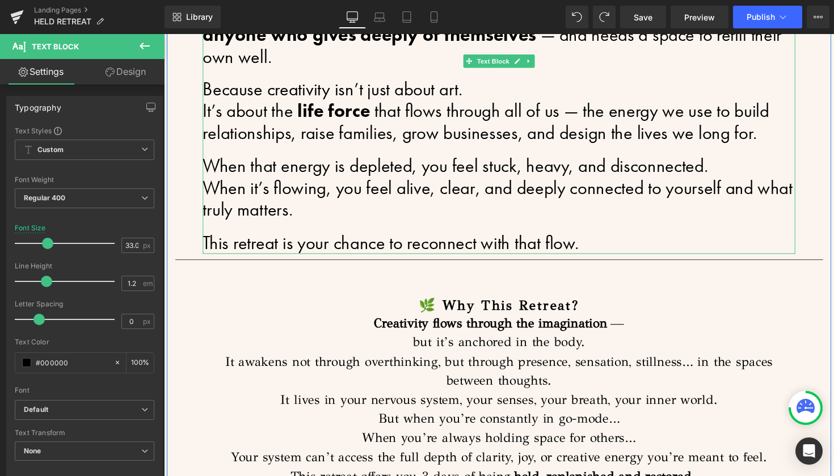
scroll to position [1043, 0]
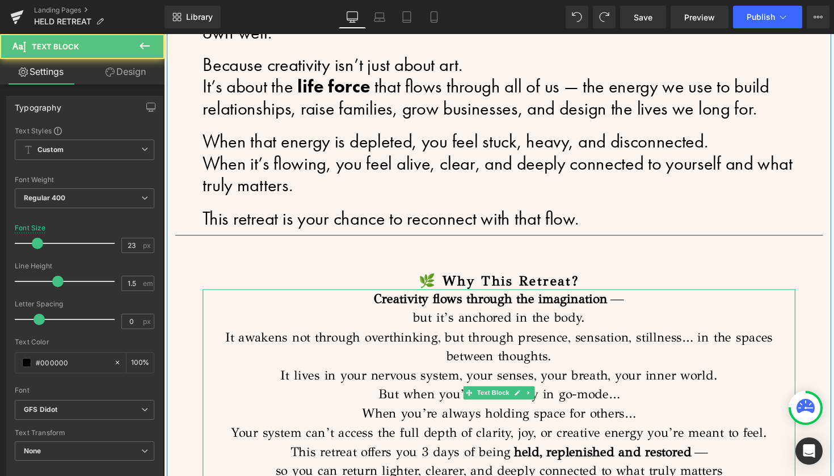
click at [414, 395] on p "But when you’re constantly in go-mode… When you’re always holding space for oth…" at bounding box center [507, 422] width 607 height 59
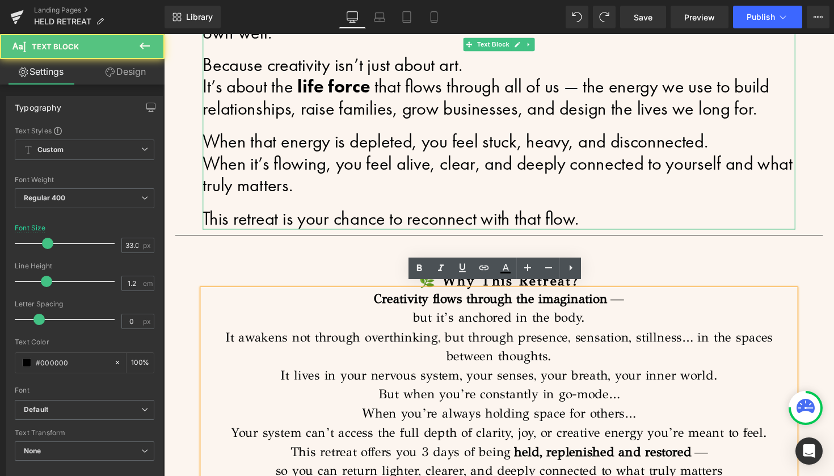
click at [373, 142] on p "When that energy is depleted, you feel stuck, heavy, and disconnected. When it’…" at bounding box center [507, 167] width 607 height 68
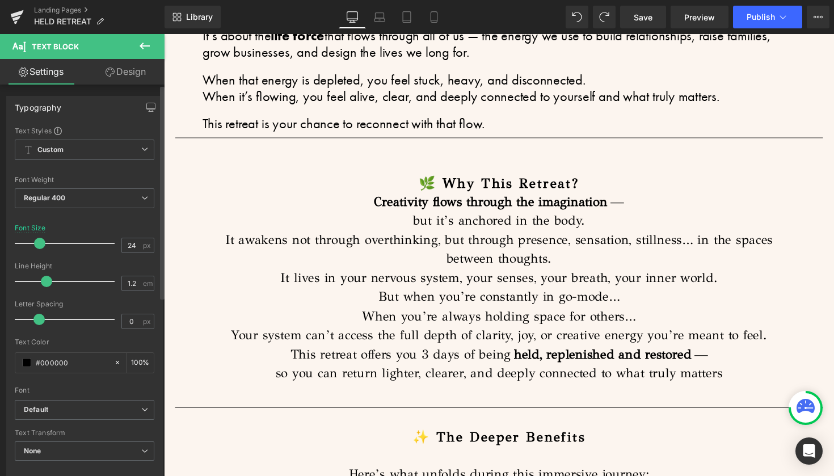
type input "23"
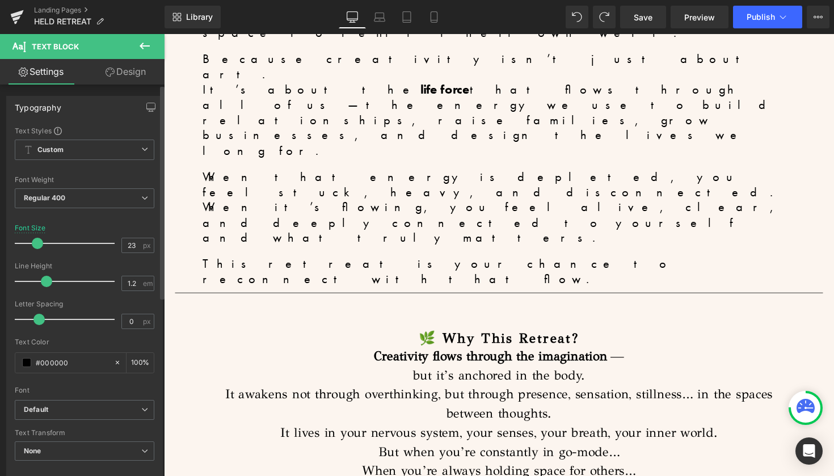
drag, startPoint x: 47, startPoint y: 241, endPoint x: 37, endPoint y: 240, distance: 9.7
click at [37, 240] on span at bounding box center [37, 243] width 11 height 11
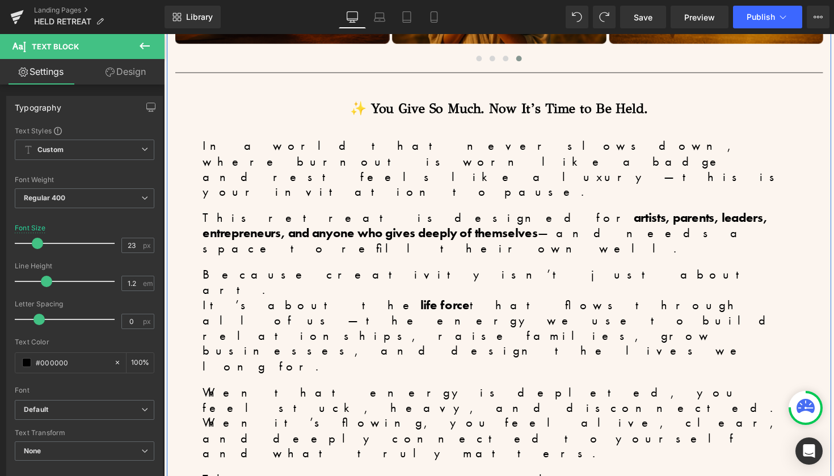
scroll to position [837, 0]
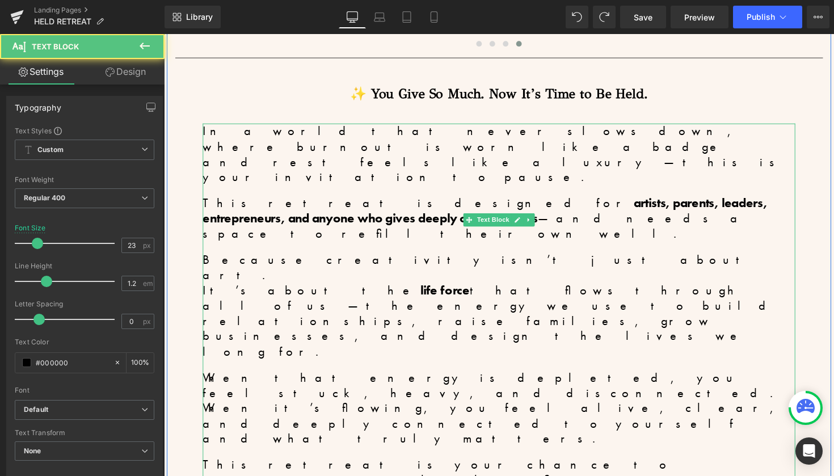
click at [385, 258] on p "Because creativity isn’t just about art. It’s about the life force that flows t…" at bounding box center [507, 312] width 607 height 109
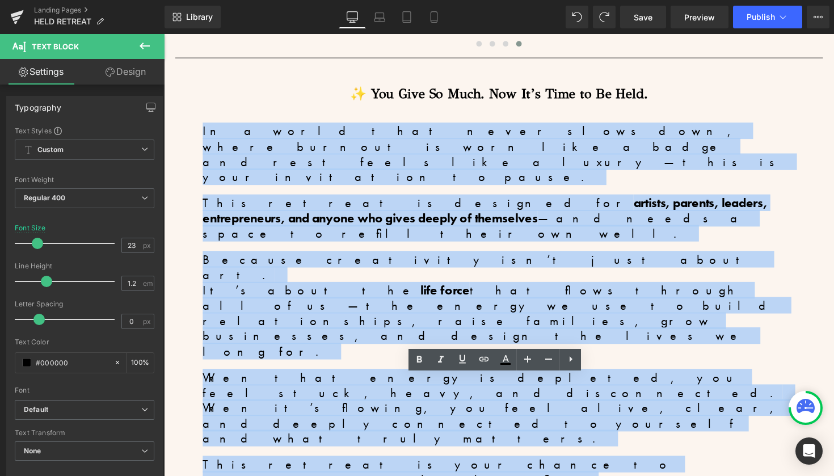
drag, startPoint x: 486, startPoint y: 312, endPoint x: 195, endPoint y: 130, distance: 343.4
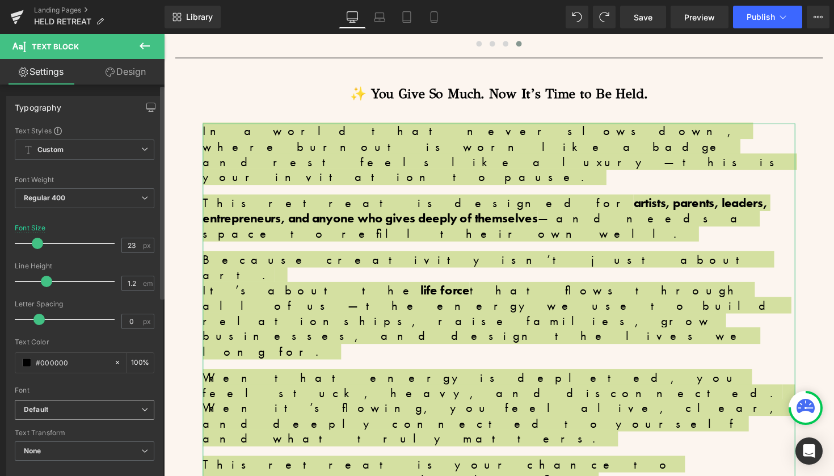
click at [89, 406] on b "Default" at bounding box center [82, 410] width 117 height 10
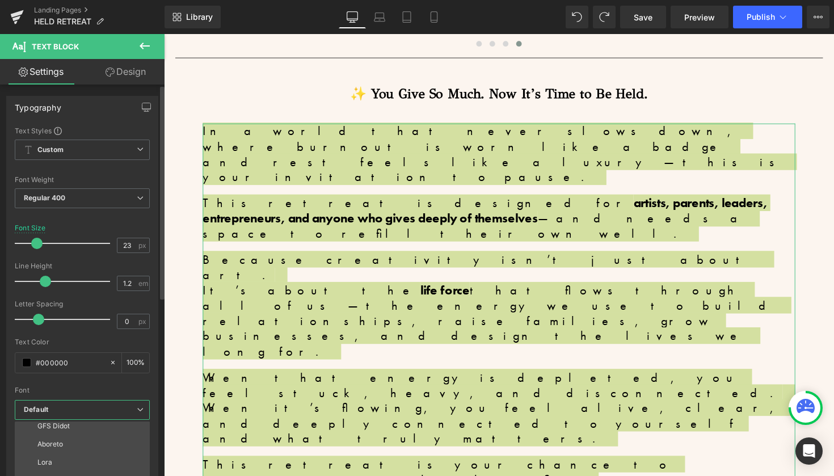
scroll to position [63, 0]
click at [63, 421] on p "GFS Didot" at bounding box center [53, 422] width 32 height 8
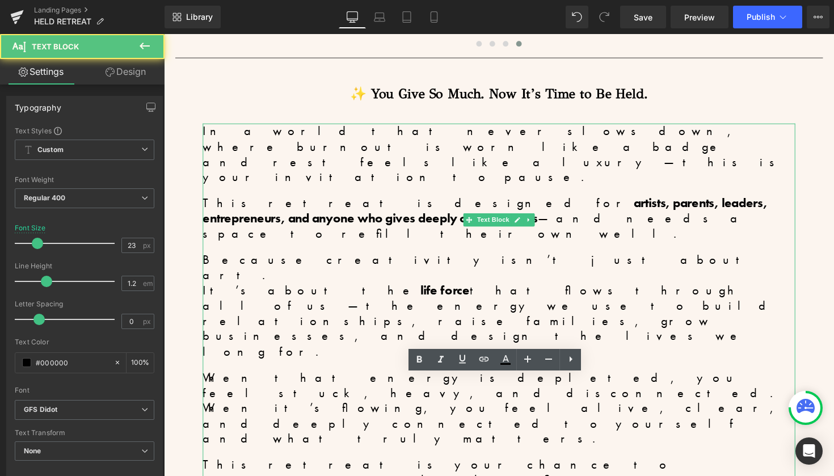
click at [225, 378] on p "When that energy is depleted, you feel stuck, heavy, and disconnected. When it’…" at bounding box center [507, 417] width 607 height 78
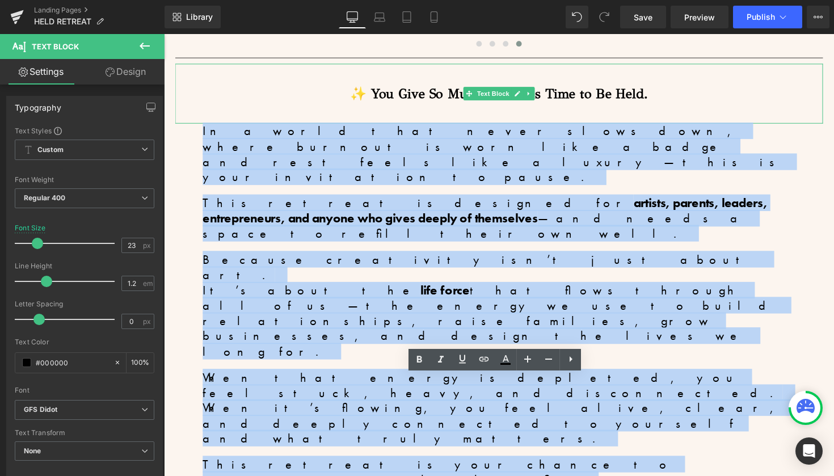
drag, startPoint x: 476, startPoint y: 314, endPoint x: 193, endPoint y: 115, distance: 346.4
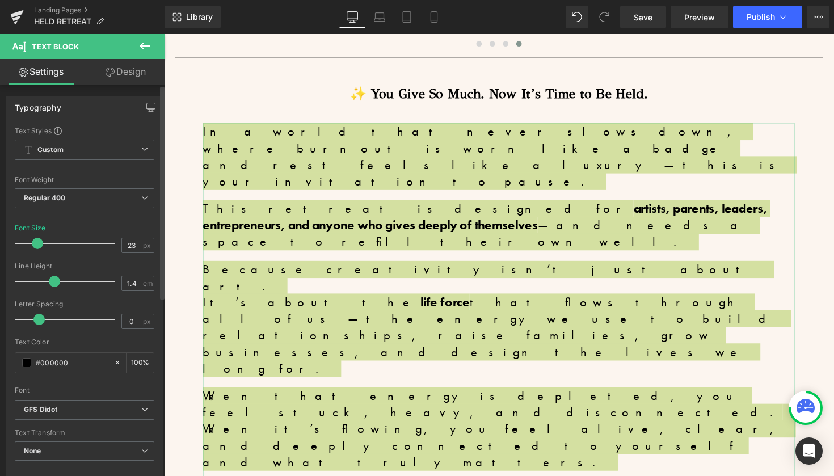
type input "1.5"
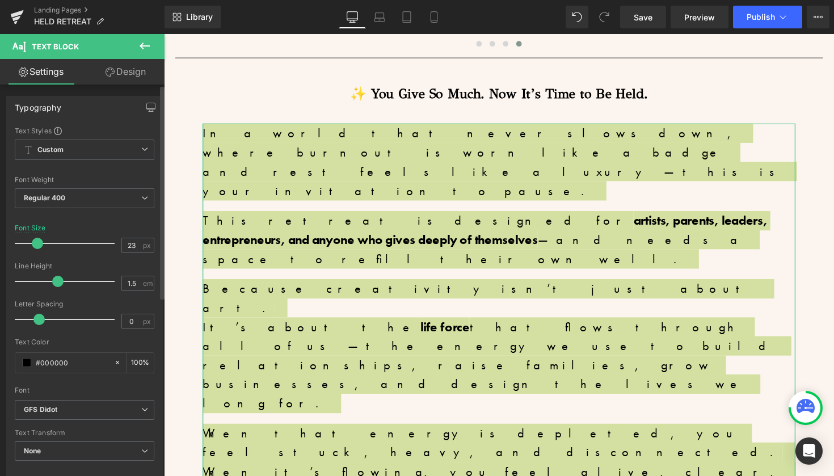
drag, startPoint x: 47, startPoint y: 280, endPoint x: 57, endPoint y: 282, distance: 9.9
click at [57, 282] on span at bounding box center [57, 281] width 11 height 11
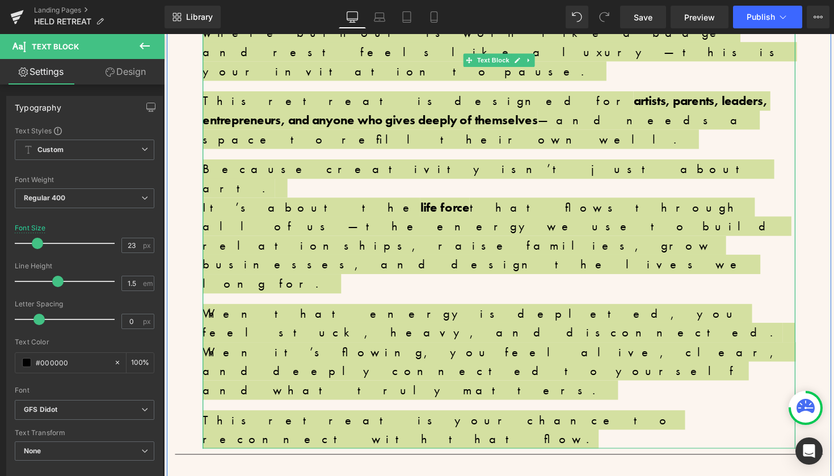
scroll to position [976, 0]
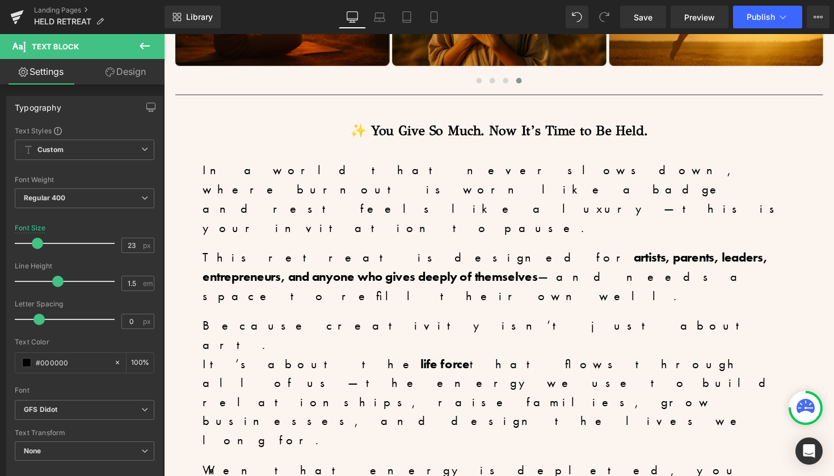
scroll to position [784, 0]
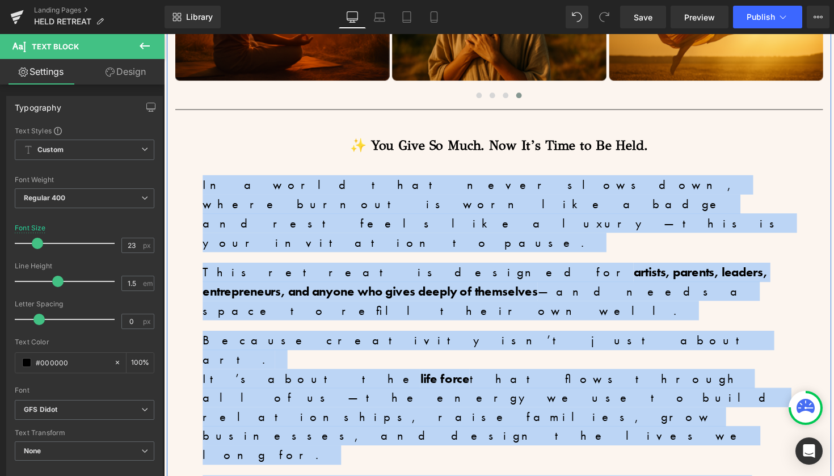
drag, startPoint x: 497, startPoint y: 412, endPoint x: 189, endPoint y: 187, distance: 381.2
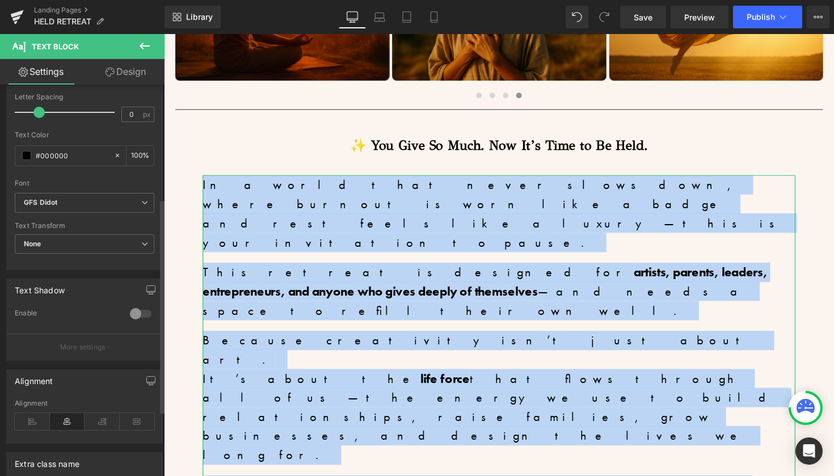
scroll to position [208, 0]
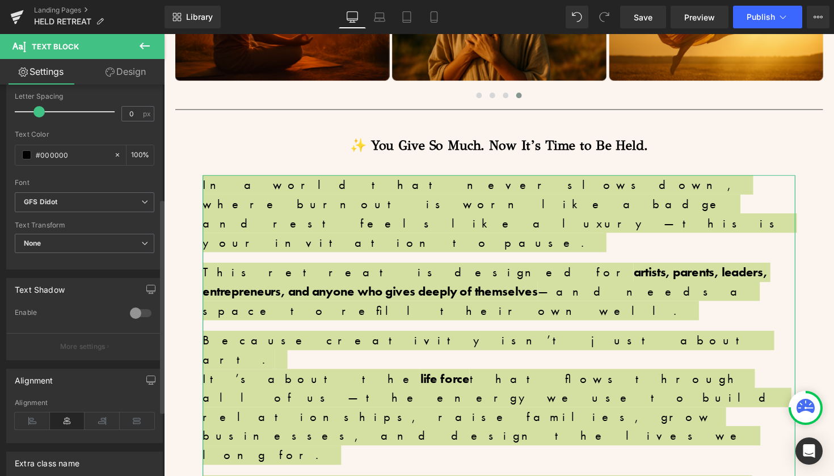
click at [71, 421] on icon at bounding box center [67, 420] width 35 height 17
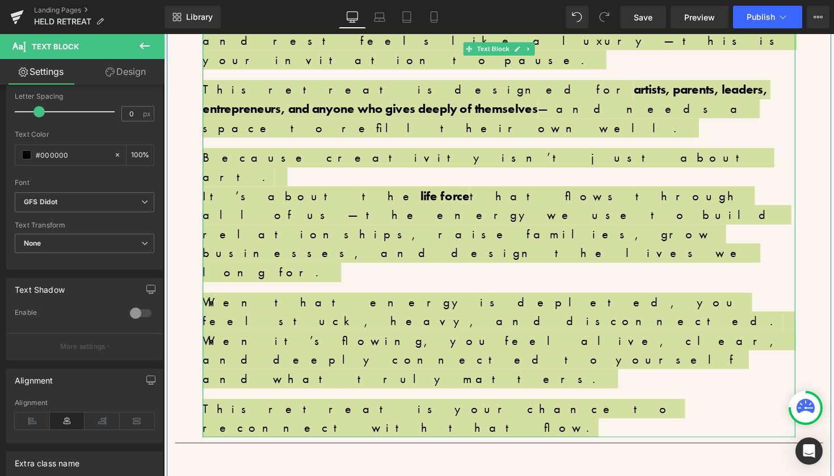
scroll to position [986, 0]
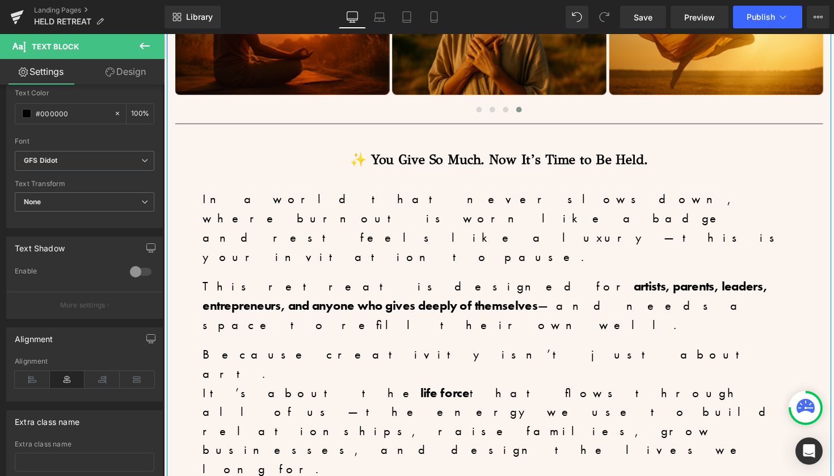
scroll to position [773, 0]
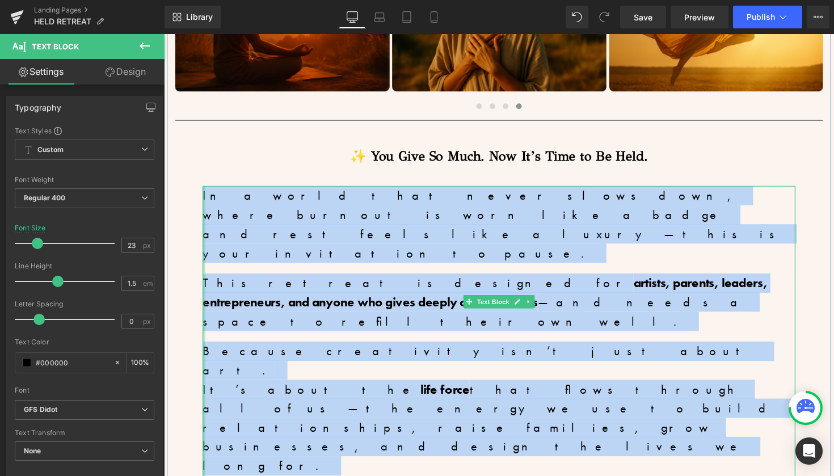
drag, startPoint x: 470, startPoint y: 418, endPoint x: 201, endPoint y: 200, distance: 345.6
click at [204, 200] on div "In a world that never slows down, where burnout is worn like a badge and rest f…" at bounding box center [507, 416] width 607 height 455
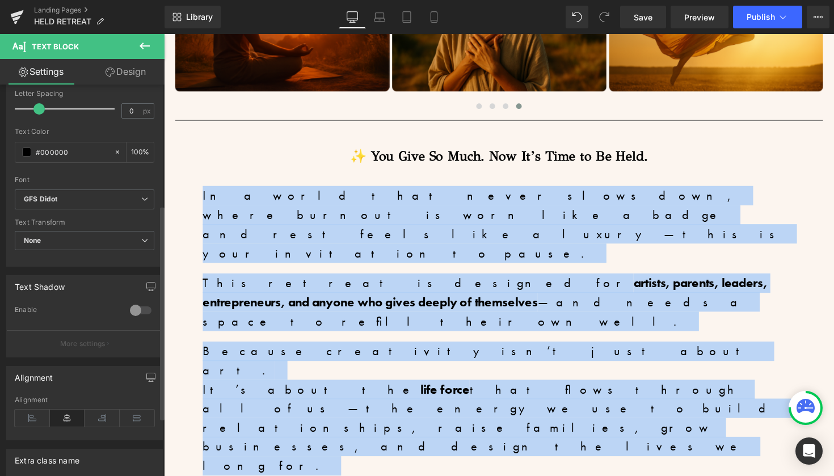
scroll to position [220, 0]
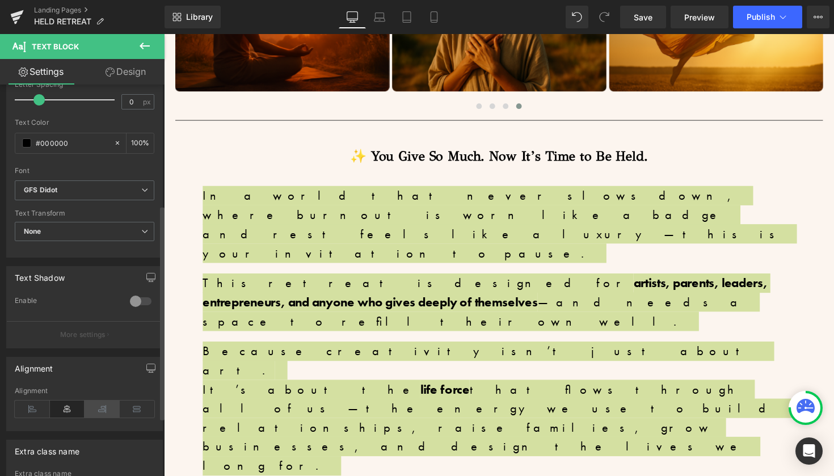
click at [100, 409] on icon at bounding box center [102, 408] width 35 height 17
click at [70, 409] on icon at bounding box center [67, 408] width 35 height 17
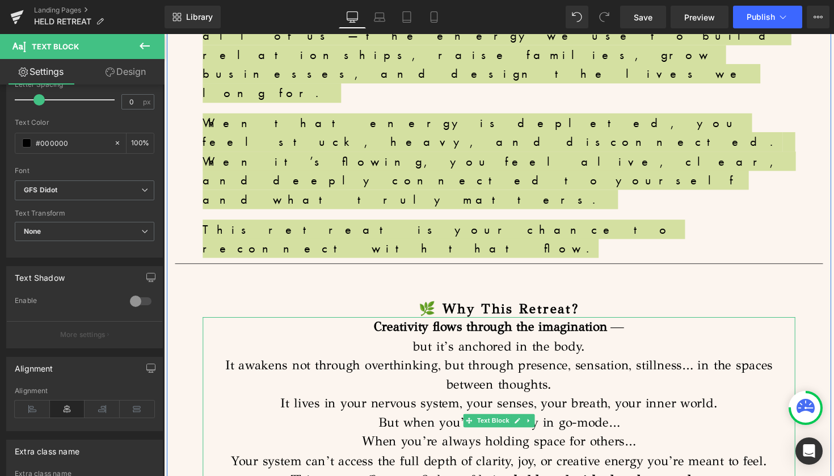
scroll to position [1157, 0]
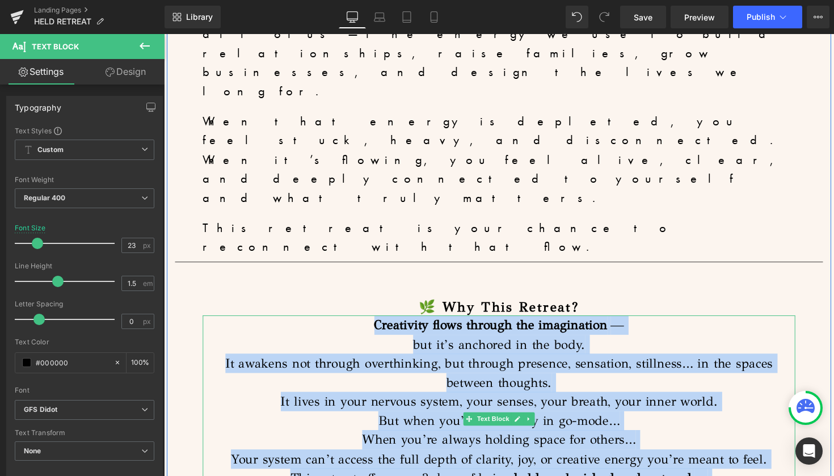
drag, startPoint x: 746, startPoint y: 287, endPoint x: 353, endPoint y: 116, distance: 428.8
click at [355, 322] on div "Creativity flows through the imagination — but it’s anchored in the body. It aw…" at bounding box center [507, 430] width 607 height 216
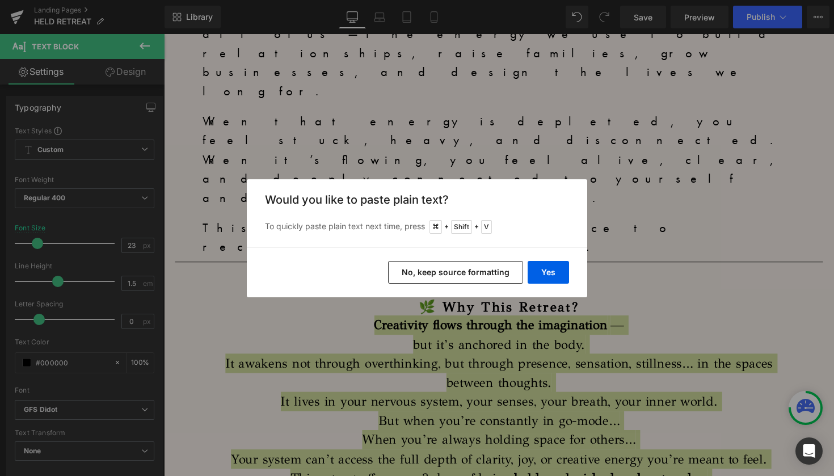
click at [453, 268] on button "No, keep source formatting" at bounding box center [455, 272] width 135 height 23
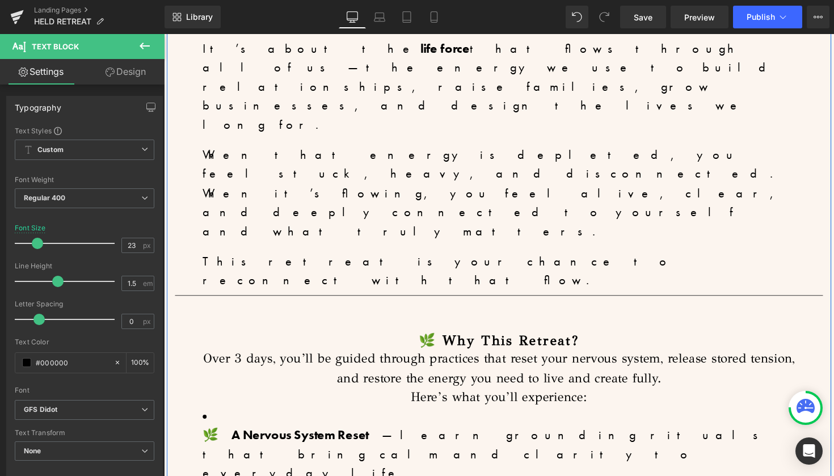
scroll to position [1123, 0]
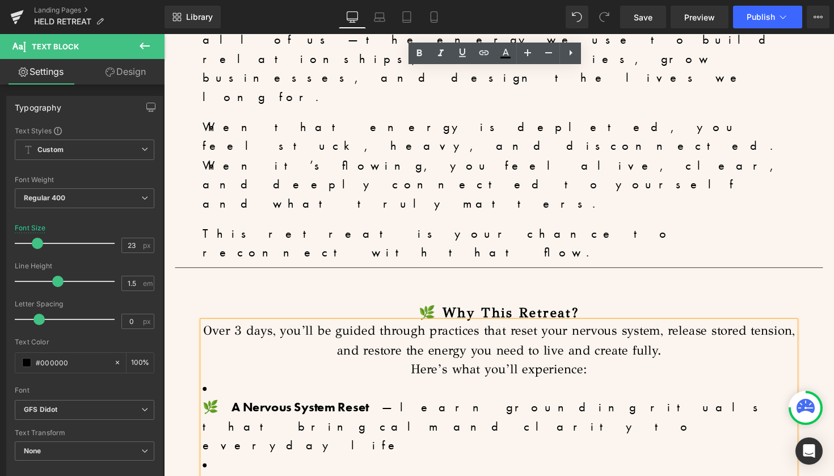
scroll to position [1134, 0]
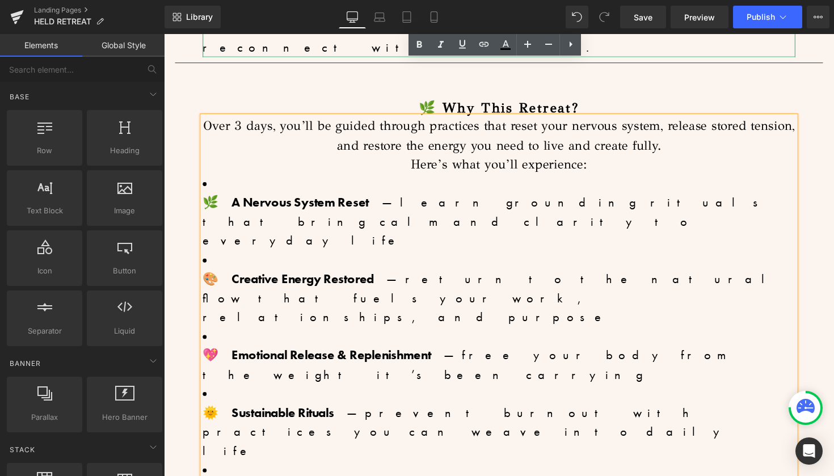
scroll to position [1364, 0]
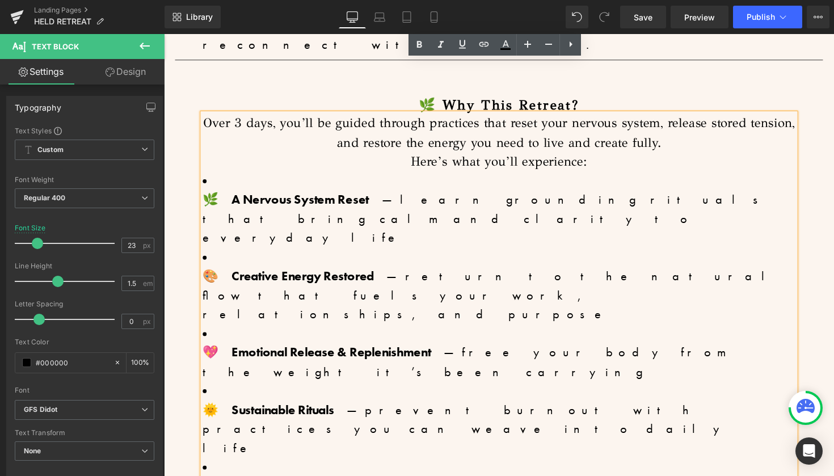
drag, startPoint x: 731, startPoint y: 323, endPoint x: 462, endPoint y: 204, distance: 293.3
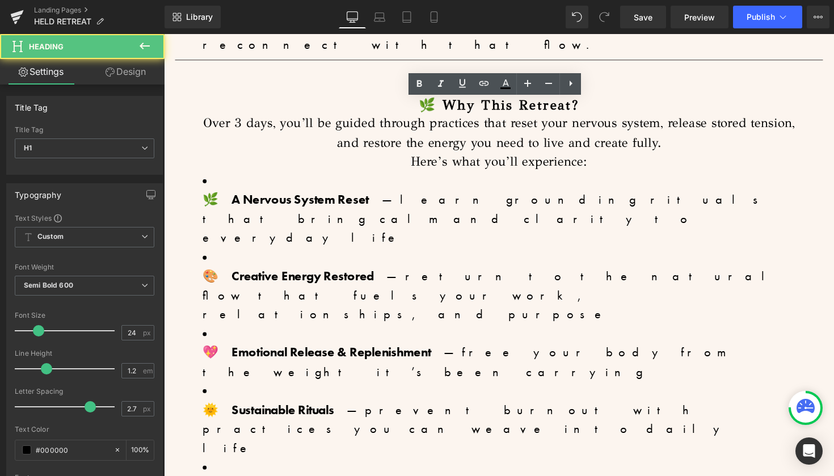
drag, startPoint x: 688, startPoint y: 137, endPoint x: 353, endPoint y: 128, distance: 335.4
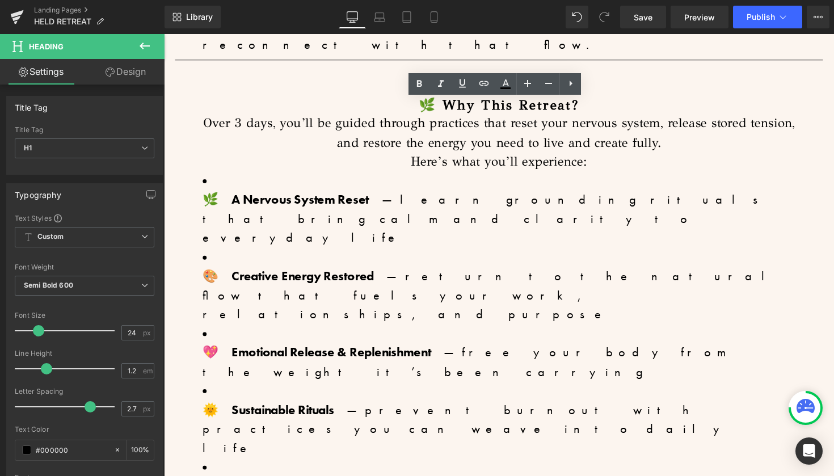
paste div
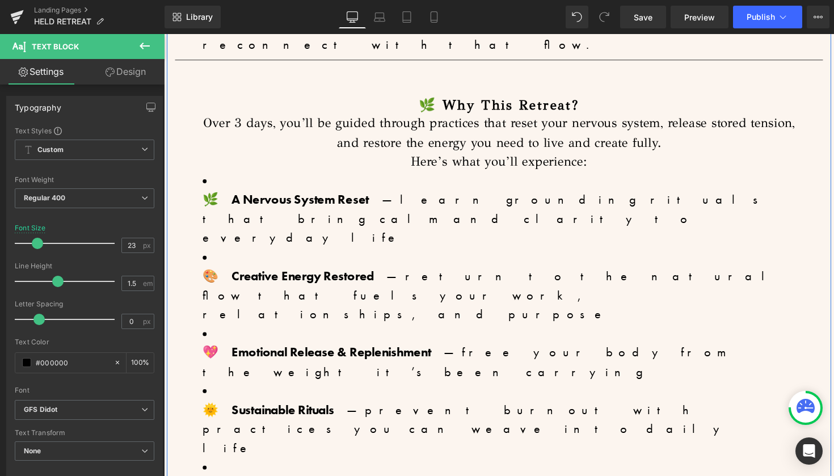
drag, startPoint x: 736, startPoint y: 311, endPoint x: 450, endPoint y: 217, distance: 301.0
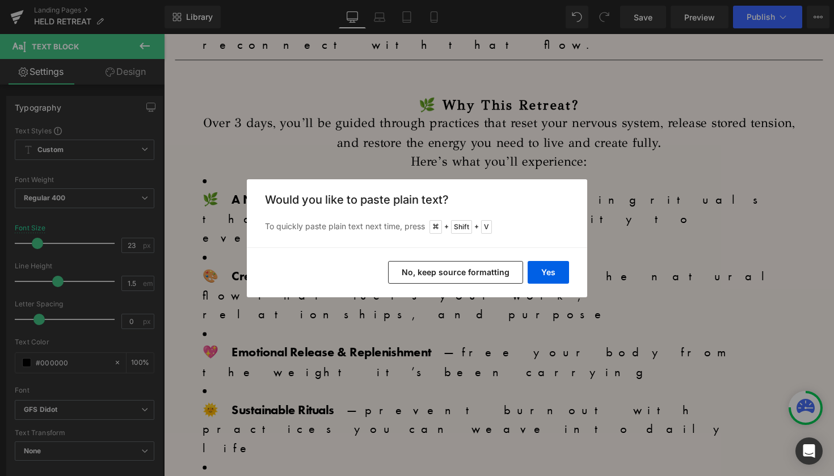
click at [471, 277] on button "No, keep source formatting" at bounding box center [455, 272] width 135 height 23
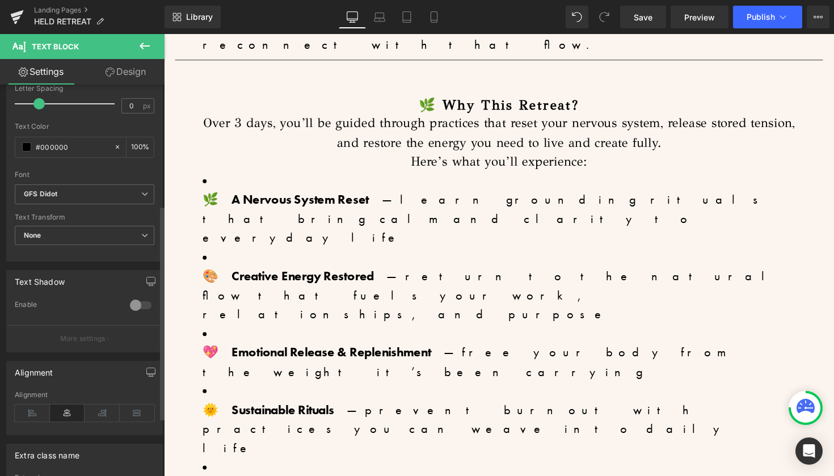
scroll to position [220, 0]
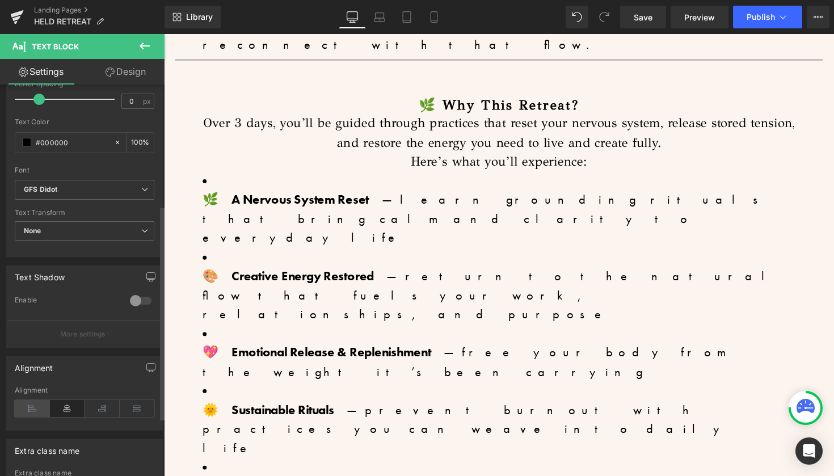
click at [39, 408] on icon at bounding box center [32, 408] width 35 height 17
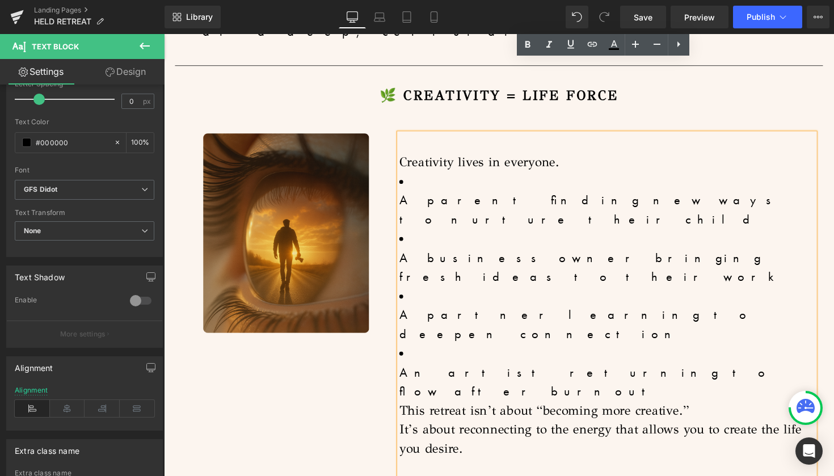
scroll to position [1922, 0]
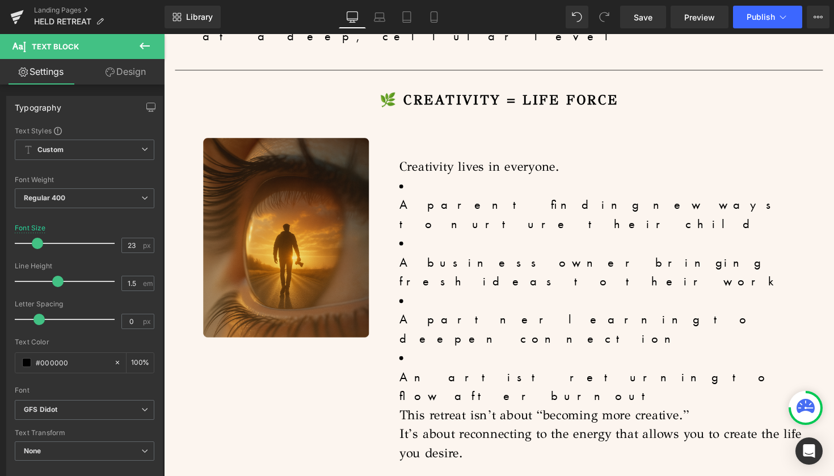
click at [145, 46] on icon at bounding box center [145, 46] width 10 height 7
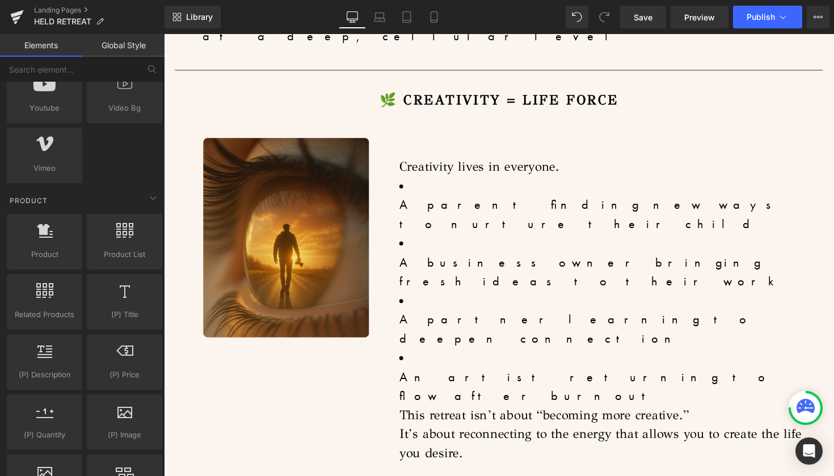
scroll to position [804, 0]
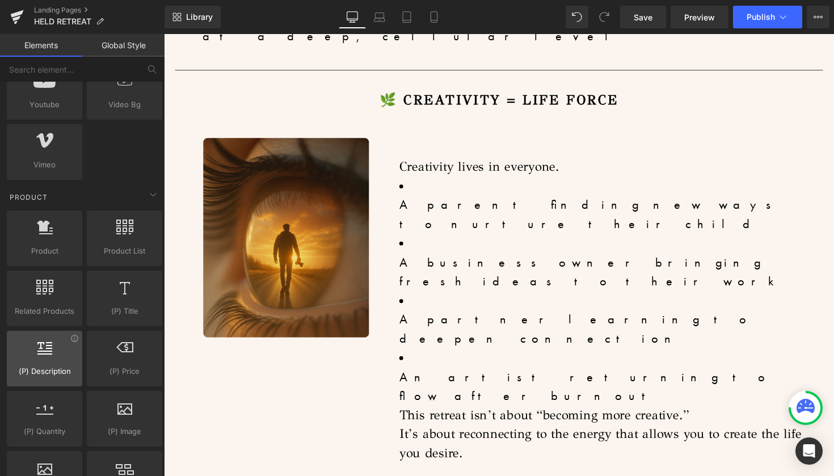
click at [49, 358] on div at bounding box center [44, 353] width 69 height 26
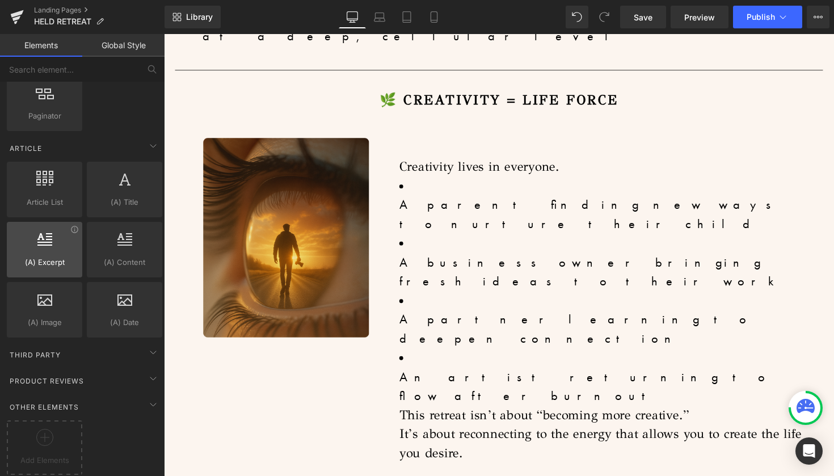
scroll to position [1928, 0]
click at [149, 399] on icon at bounding box center [153, 405] width 14 height 14
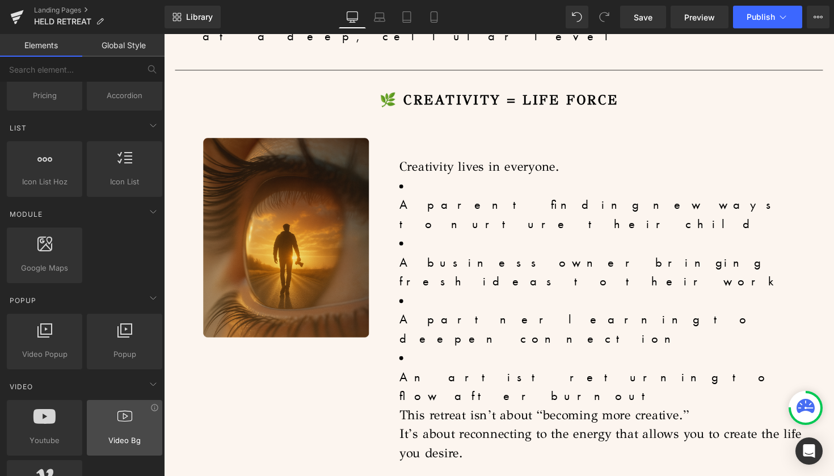
scroll to position [446, 0]
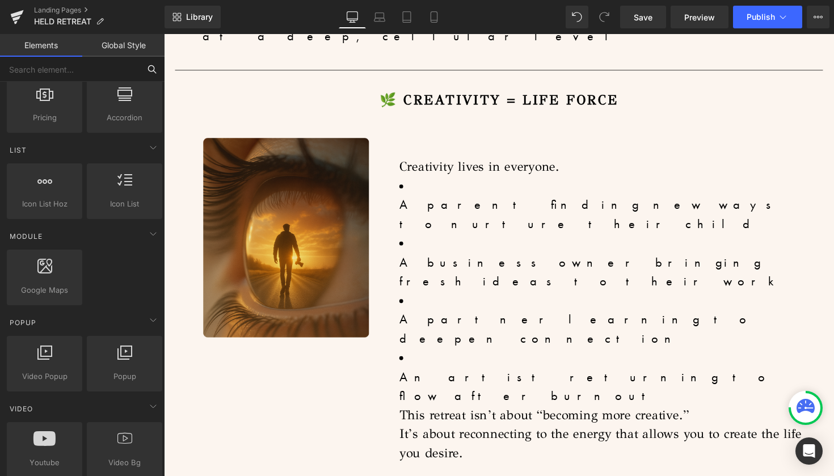
click at [103, 74] on input "text" at bounding box center [70, 69] width 140 height 25
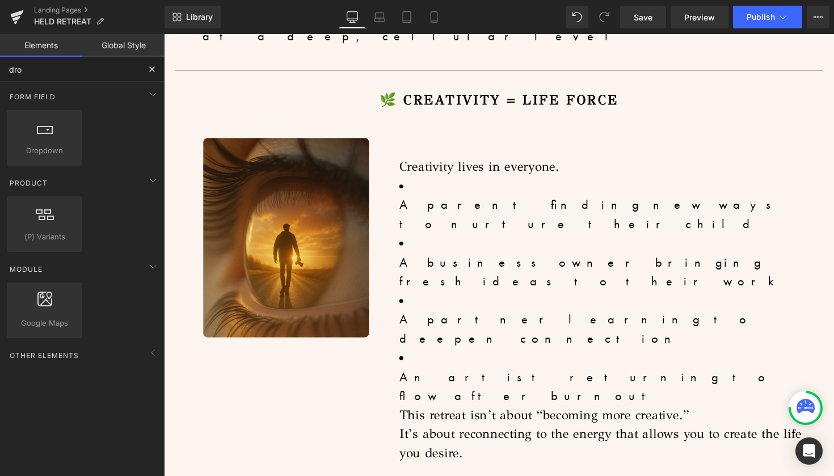
scroll to position [0, 0]
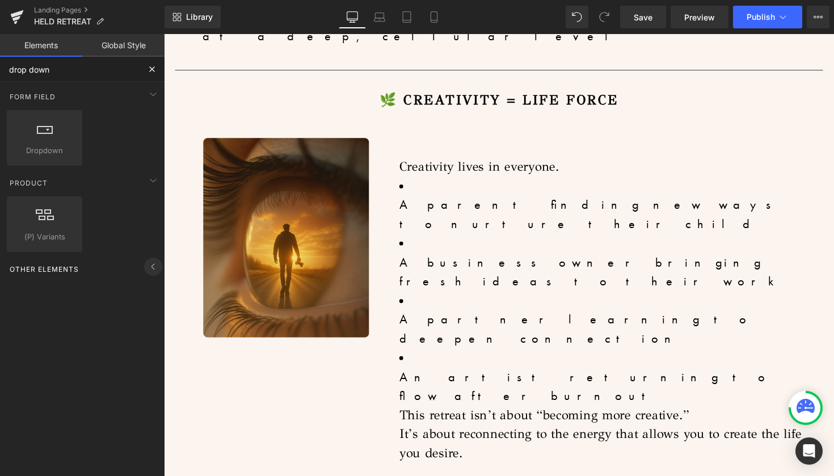
type input "drop down"
click at [151, 264] on icon at bounding box center [153, 267] width 14 height 14
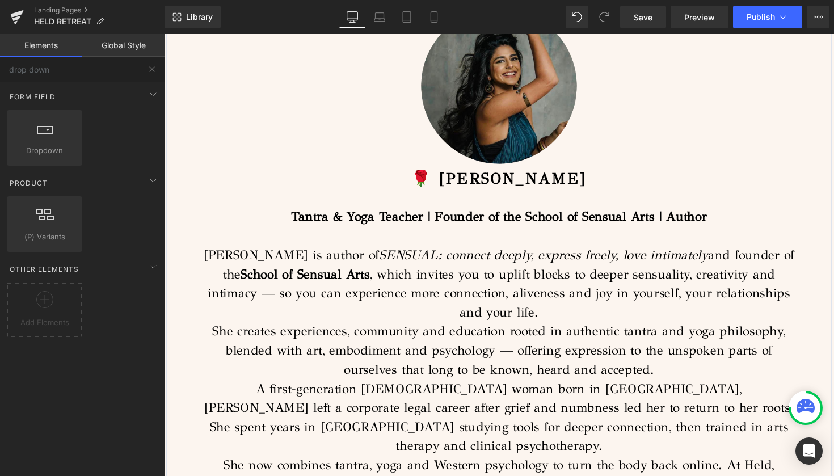
scroll to position [3621, 0]
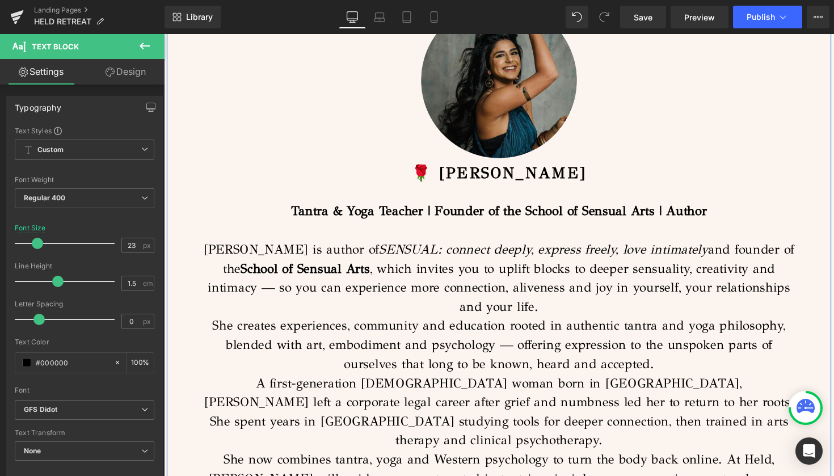
drag, startPoint x: 783, startPoint y: 273, endPoint x: 451, endPoint y: 182, distance: 344.7
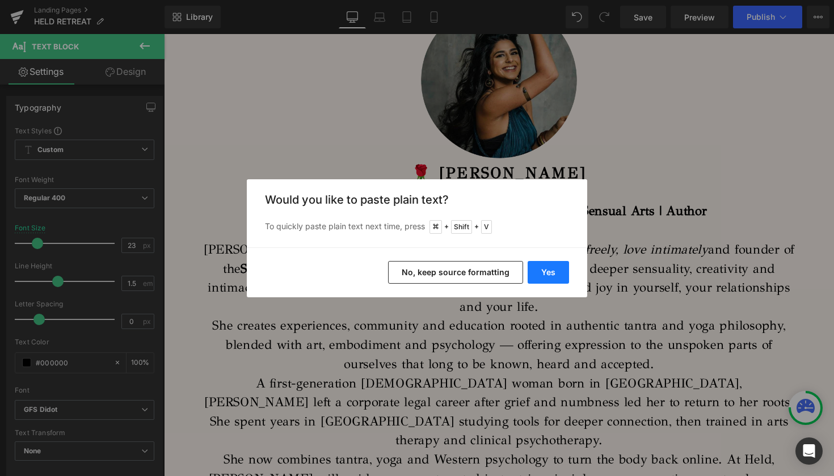
click at [556, 270] on button "Yes" at bounding box center [548, 272] width 41 height 23
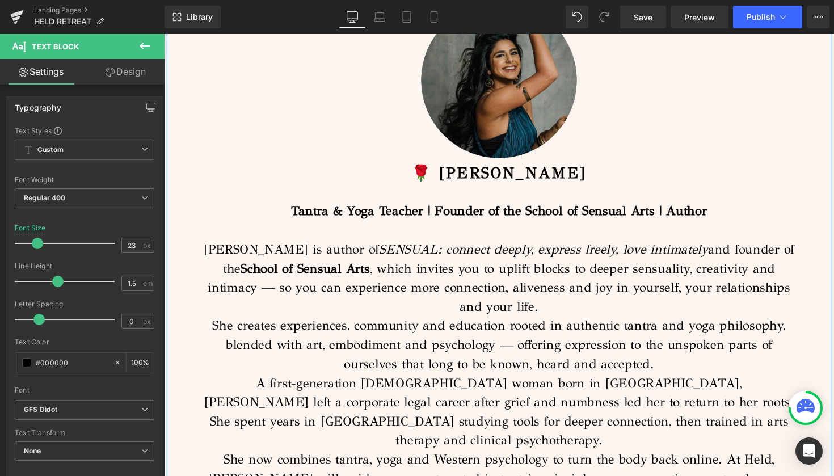
drag, startPoint x: 710, startPoint y: 177, endPoint x: 539, endPoint y: 171, distance: 170.3
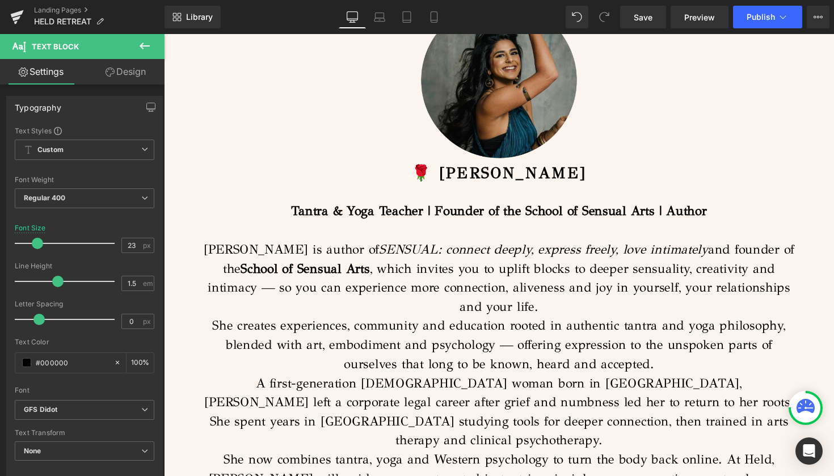
drag, startPoint x: 584, startPoint y: 238, endPoint x: 491, endPoint y: 232, distance: 93.8
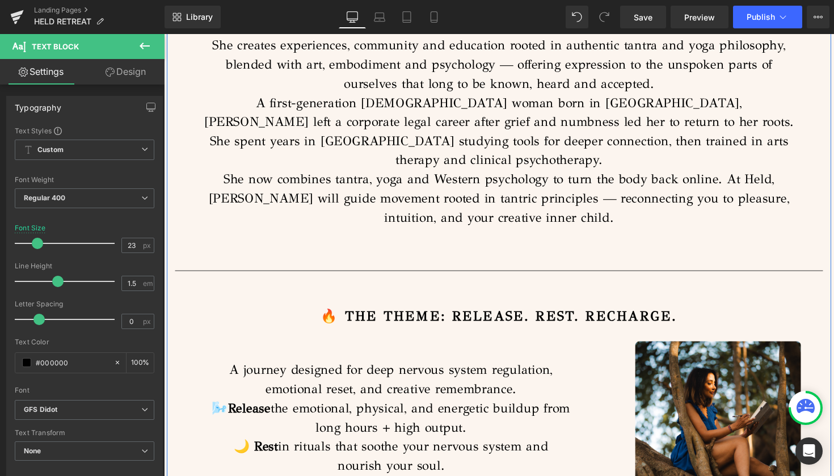
scroll to position [3912, 0]
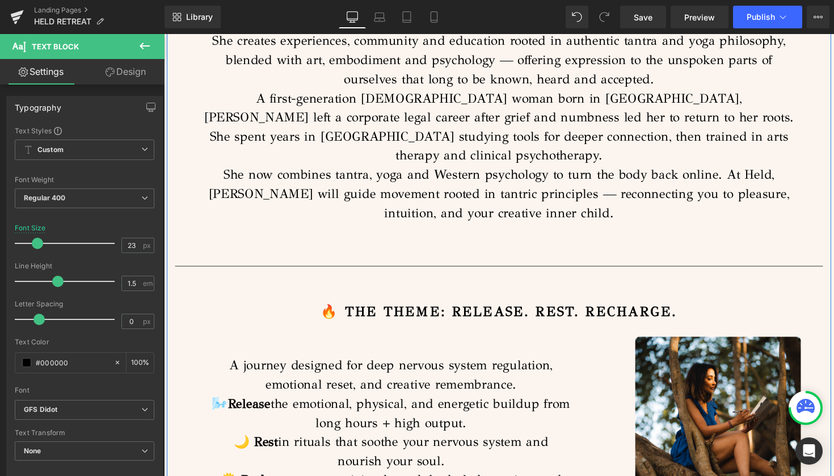
drag, startPoint x: 566, startPoint y: 374, endPoint x: 239, endPoint y: 186, distance: 377.3
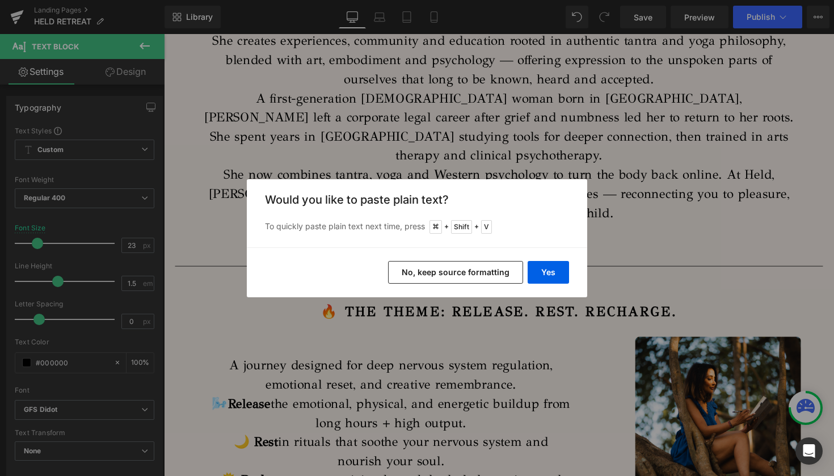
click at [452, 279] on button "No, keep source formatting" at bounding box center [455, 272] width 135 height 23
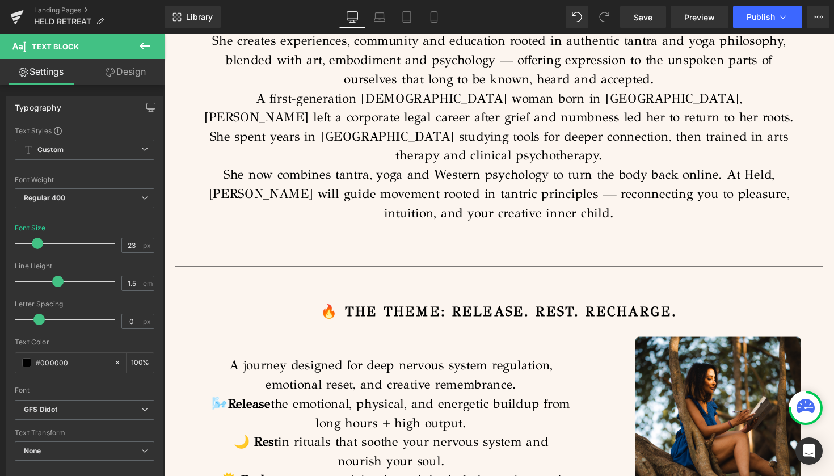
drag, startPoint x: 455, startPoint y: 183, endPoint x: 299, endPoint y: 190, distance: 156.1
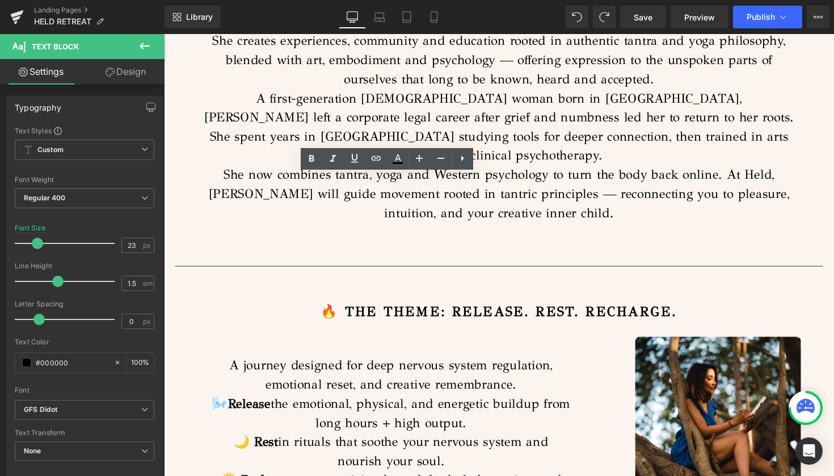
drag, startPoint x: 355, startPoint y: 305, endPoint x: 239, endPoint y: 298, distance: 115.9
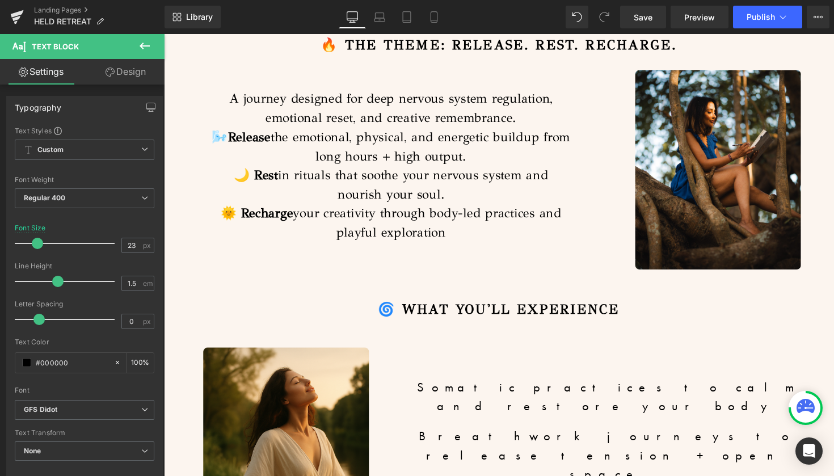
scroll to position [4186, 0]
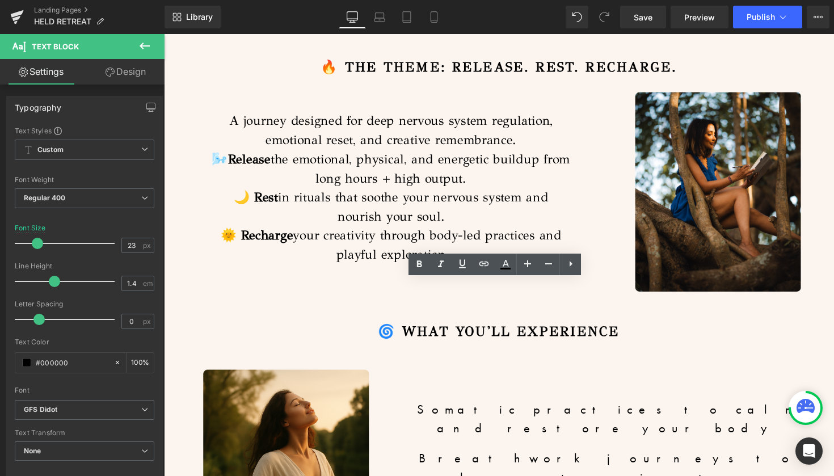
scroll to position [4205, 0]
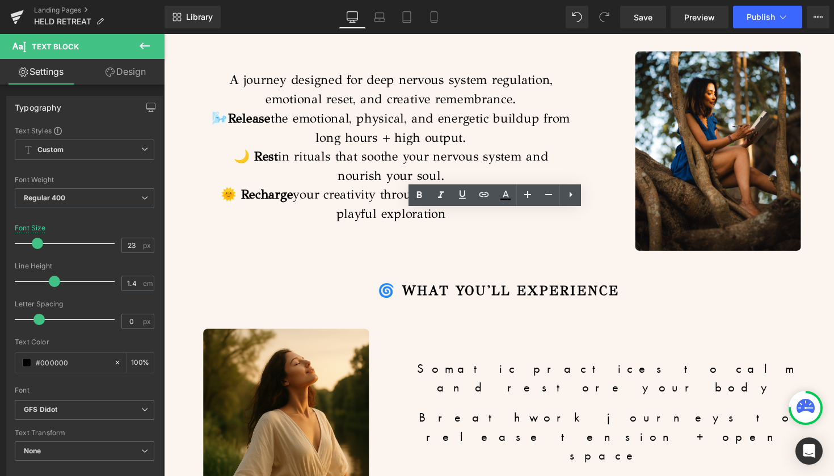
drag, startPoint x: 743, startPoint y: 370, endPoint x: 278, endPoint y: 350, distance: 465.6
copy div "We lovingly encourage all participants to stay present for the full itinerary —…"
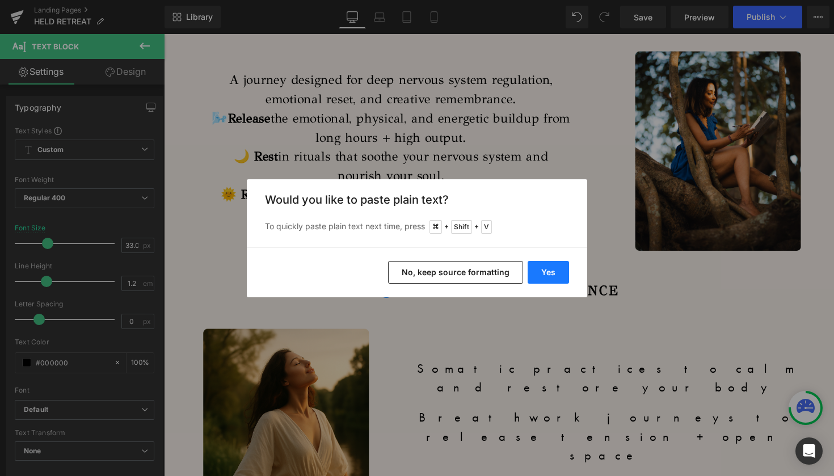
click at [547, 271] on button "Yes" at bounding box center [548, 272] width 41 height 23
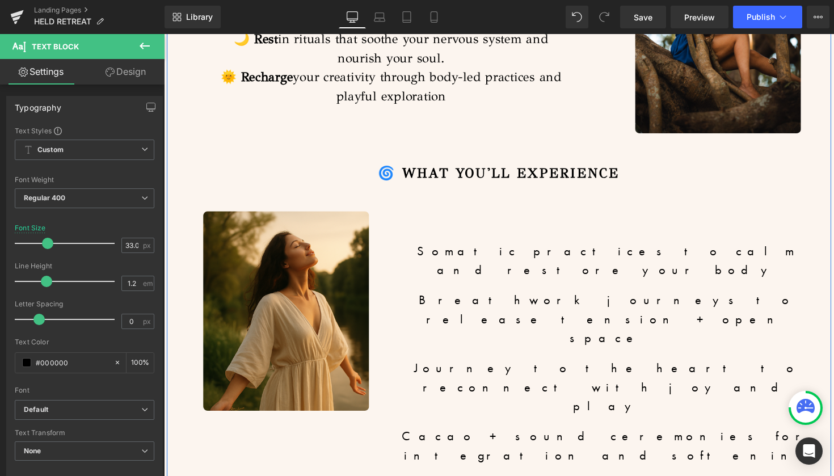
scroll to position [4413, 0]
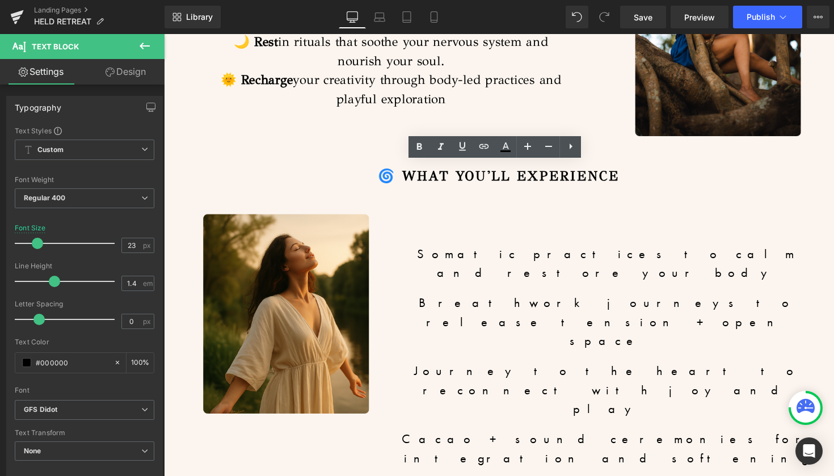
scroll to position [4312, 0]
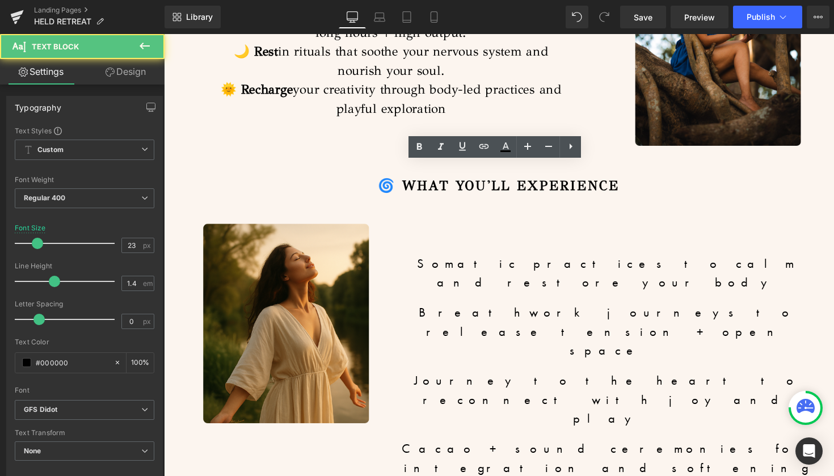
click at [170, 251] on div "Release. Rest. Recharge. 📍 [GEOGRAPHIC_DATA] | [GEOGRAPHIC_DATA] 🗓 [DATE]–[DATE…" at bounding box center [507, 238] width 681 height 7988
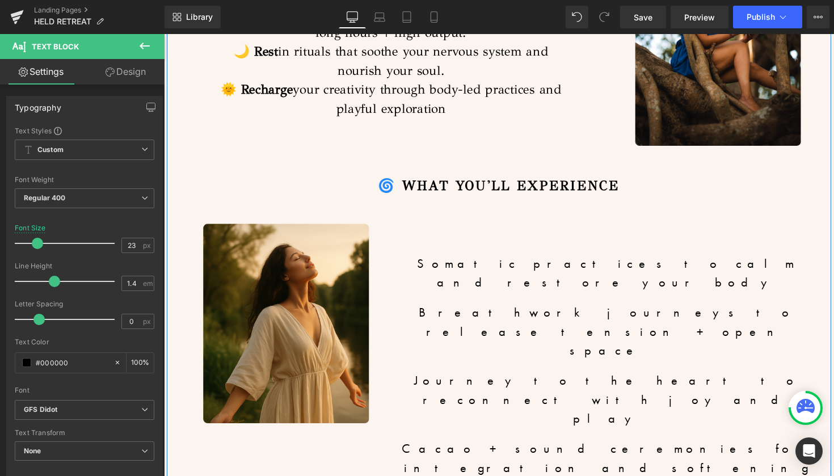
click at [167, 162] on div at bounding box center [168, 224] width 3 height 7961
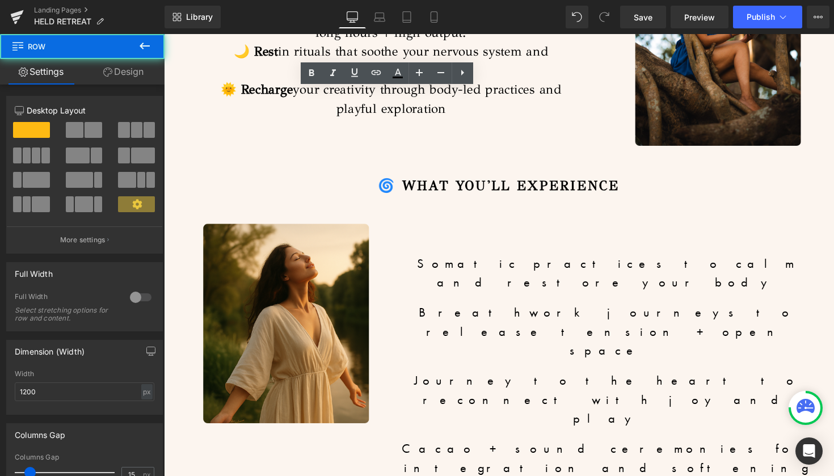
click at [180, 152] on div "Release. Rest. Recharge. 📍 [GEOGRAPHIC_DATA] | [GEOGRAPHIC_DATA] 🗓 [DATE]–[DATE…" at bounding box center [507, 221] width 681 height 7955
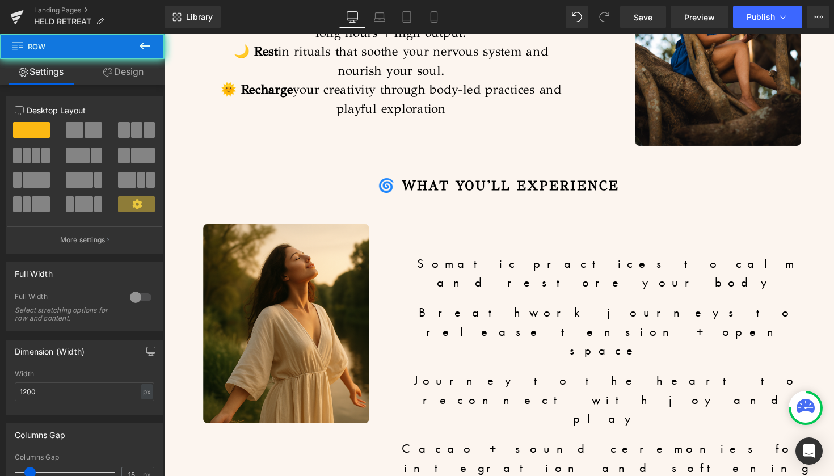
click at [180, 152] on div "Release. Rest. Recharge. 📍 [GEOGRAPHIC_DATA] | [GEOGRAPHIC_DATA] 🗓 [DATE]–[DATE…" at bounding box center [507, 221] width 681 height 7955
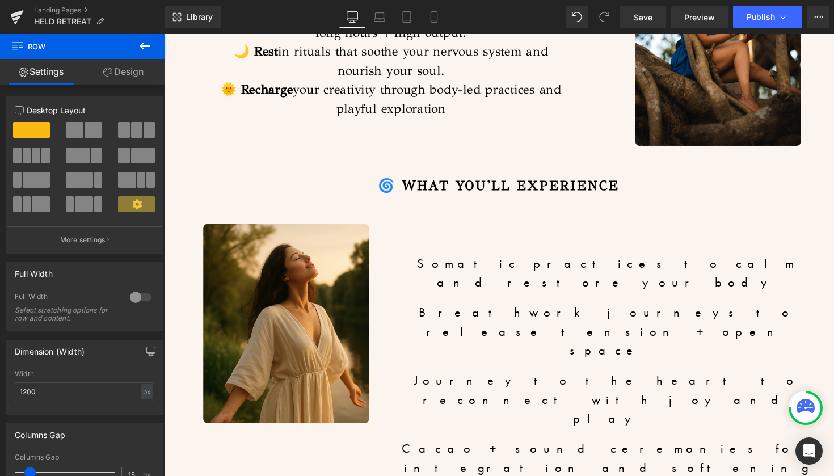
click at [189, 154] on div "Release. Rest. Recharge. 📍 [GEOGRAPHIC_DATA] | [GEOGRAPHIC_DATA] 🗓 [DATE]–[DATE…" at bounding box center [507, 221] width 681 height 7955
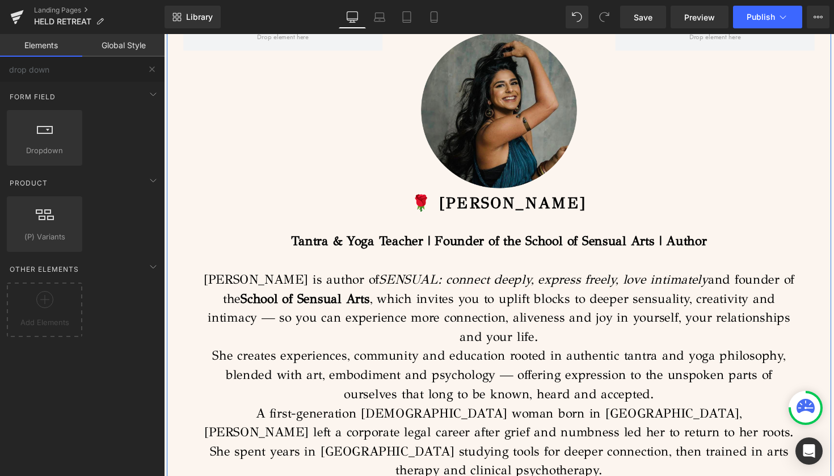
scroll to position [3591, 0]
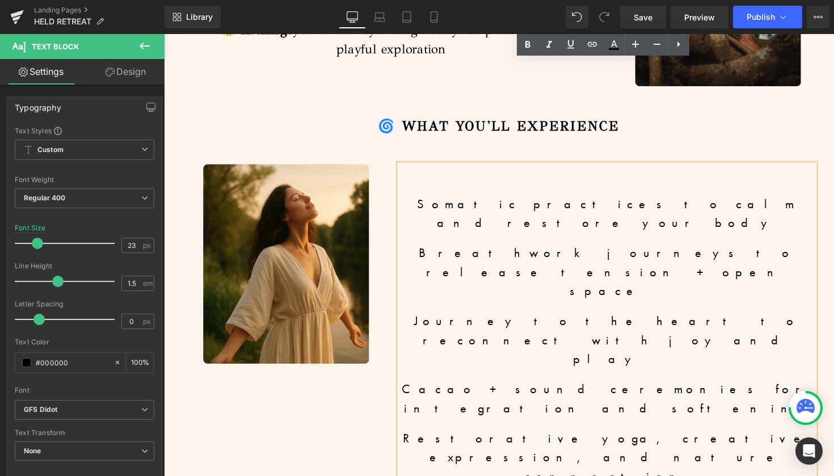
scroll to position [4374, 0]
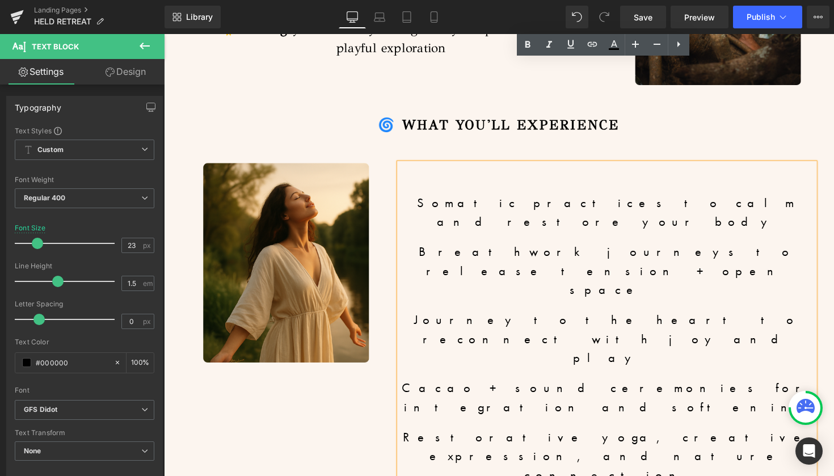
drag, startPoint x: 530, startPoint y: 351, endPoint x: 208, endPoint y: 181, distance: 363.6
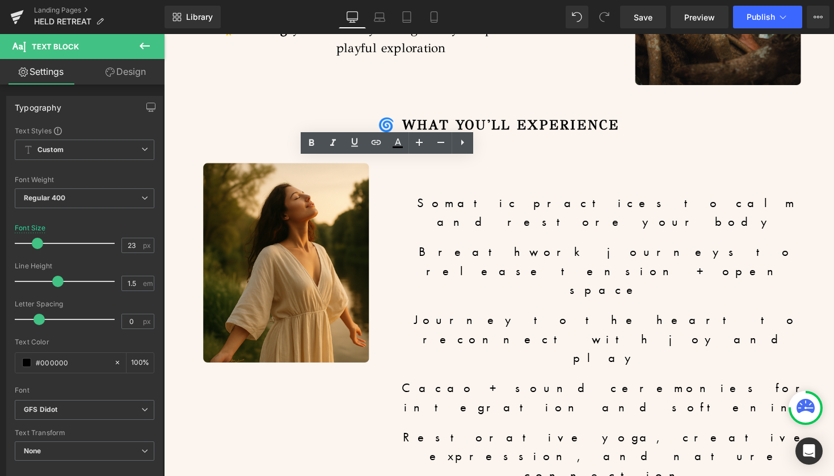
drag, startPoint x: 525, startPoint y: 344, endPoint x: 208, endPoint y: 193, distance: 350.9
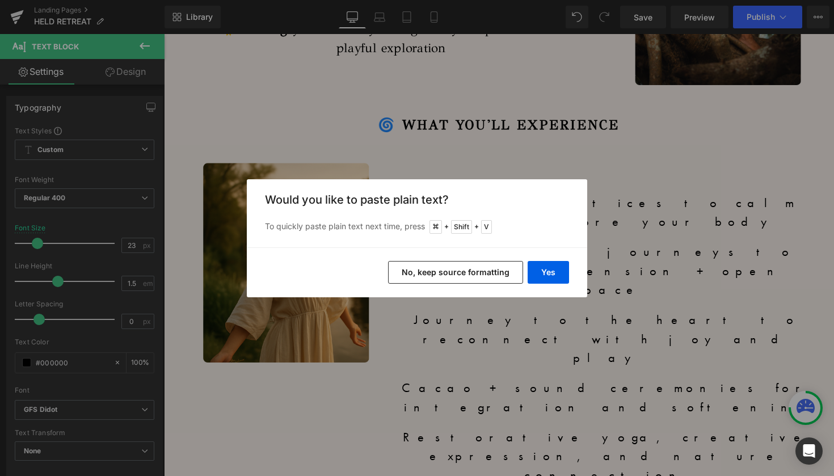
click at [479, 268] on button "No, keep source formatting" at bounding box center [455, 272] width 135 height 23
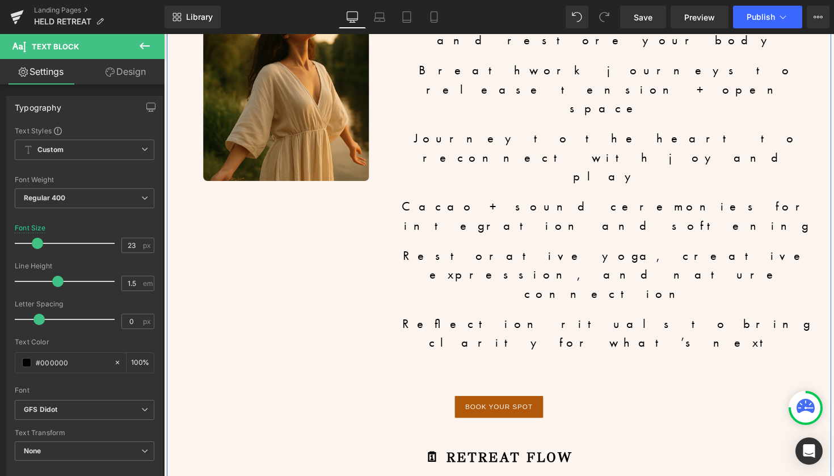
scroll to position [4558, 0]
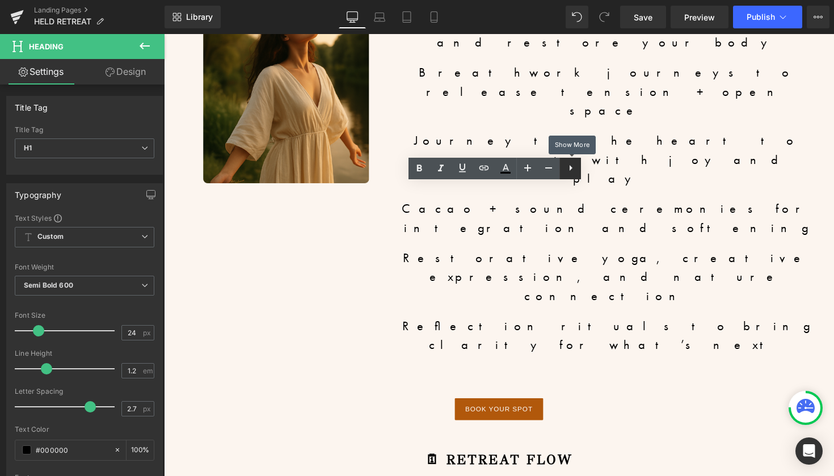
click at [572, 167] on icon at bounding box center [571, 168] width 14 height 14
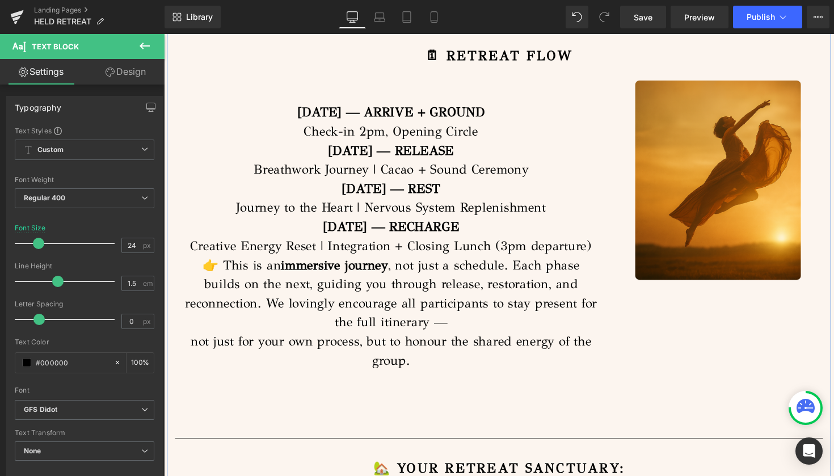
scroll to position [4937, 0]
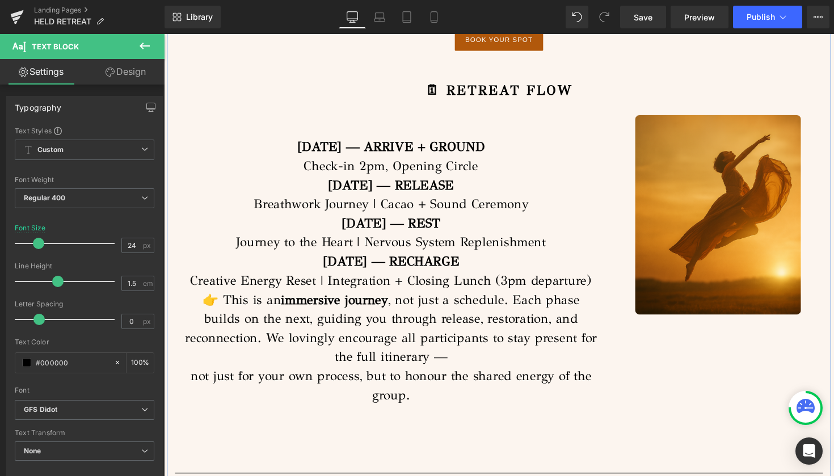
drag, startPoint x: 787, startPoint y: 376, endPoint x: 393, endPoint y: 162, distance: 448.0
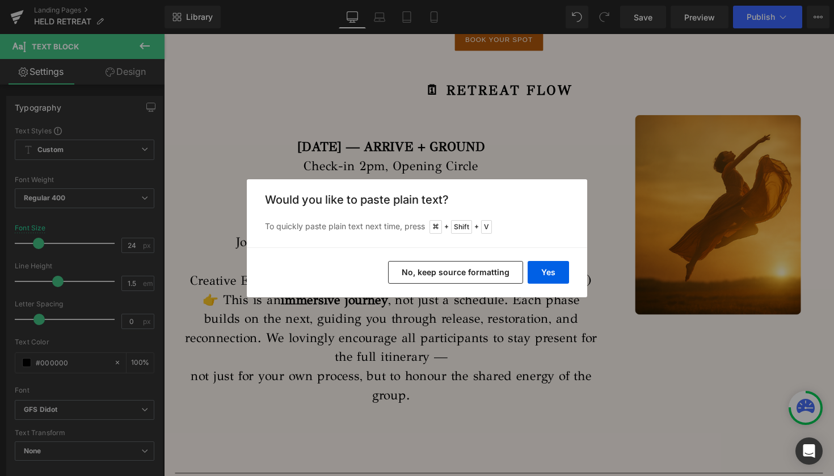
click at [486, 272] on button "No, keep source formatting" at bounding box center [455, 272] width 135 height 23
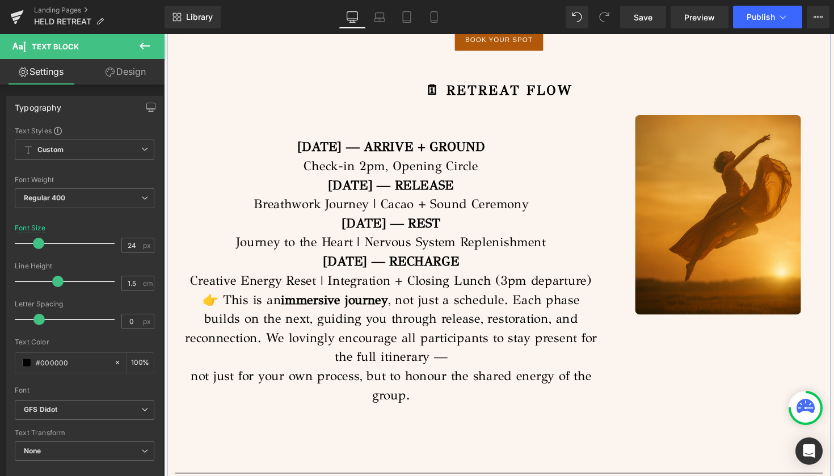
drag, startPoint x: 665, startPoint y: 337, endPoint x: 427, endPoint y: 147, distance: 304.7
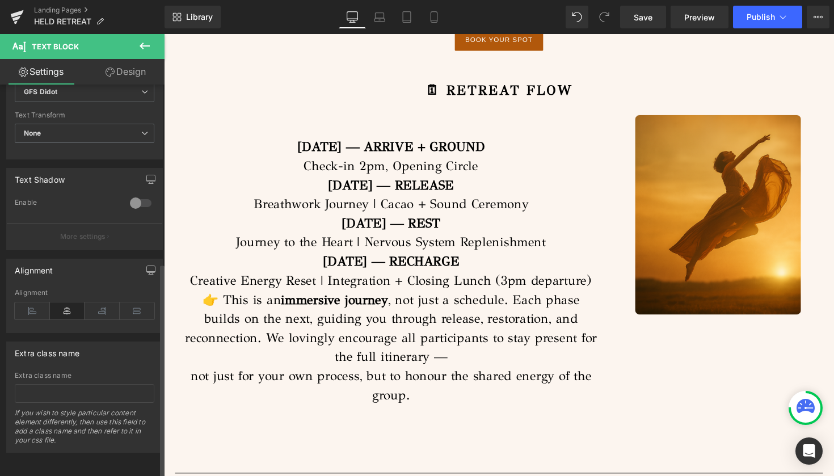
scroll to position [326, 0]
click at [40, 302] on icon at bounding box center [32, 310] width 35 height 17
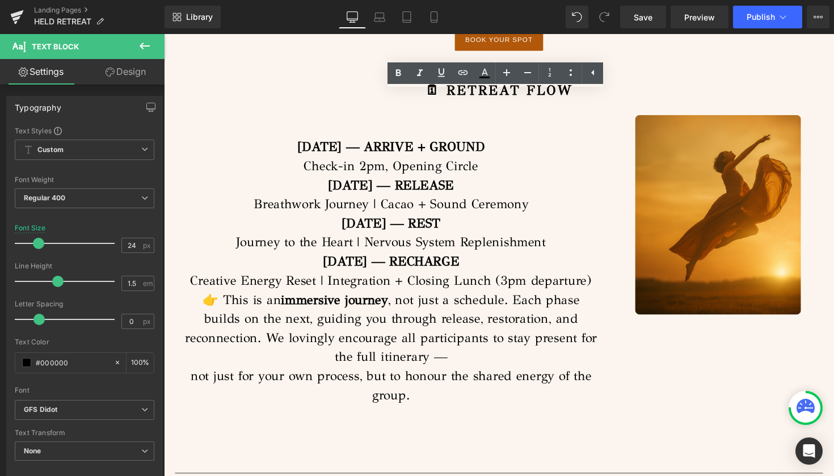
drag, startPoint x: 330, startPoint y: 133, endPoint x: 166, endPoint y: 121, distance: 164.3
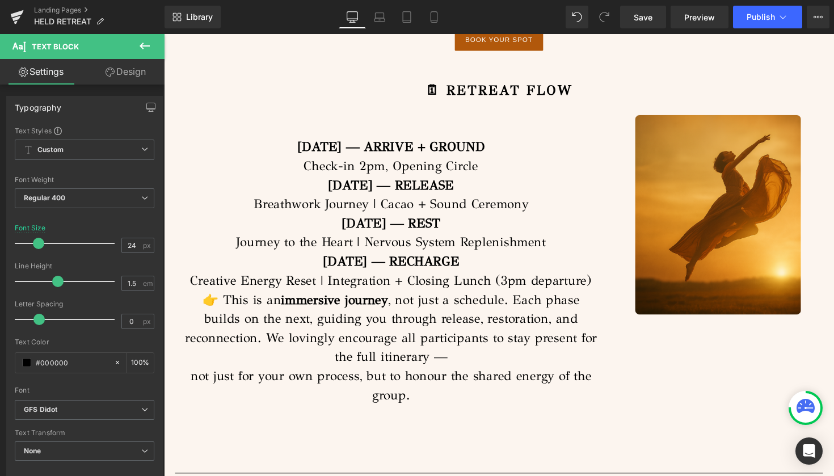
drag, startPoint x: 367, startPoint y: 138, endPoint x: 344, endPoint y: 136, distance: 23.3
drag, startPoint x: 469, startPoint y: 140, endPoint x: 357, endPoint y: -69, distance: 236.3
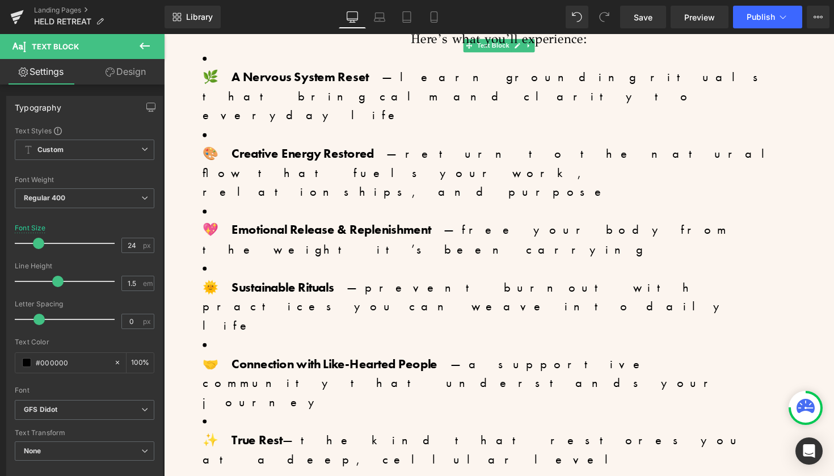
scroll to position [1490, 0]
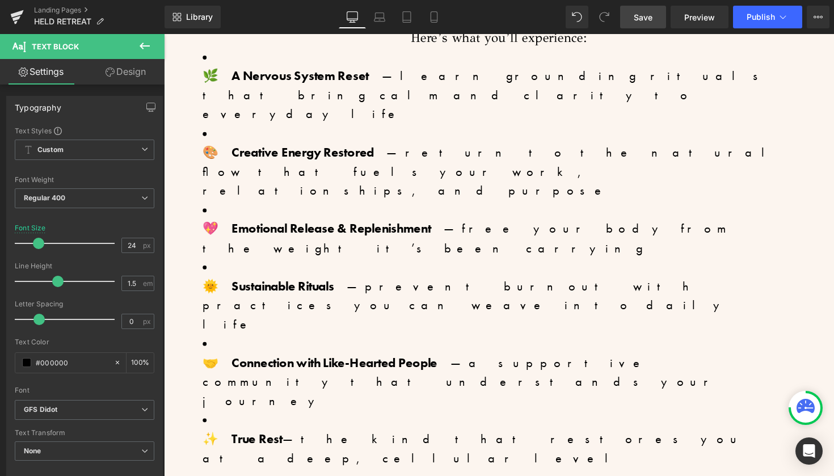
click at [642, 18] on span "Save" at bounding box center [643, 17] width 19 height 12
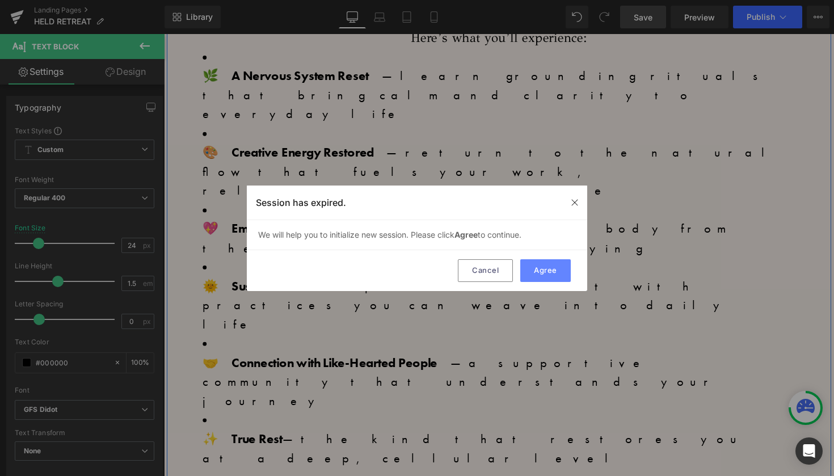
click at [545, 268] on button "Agree" at bounding box center [545, 270] width 50 height 23
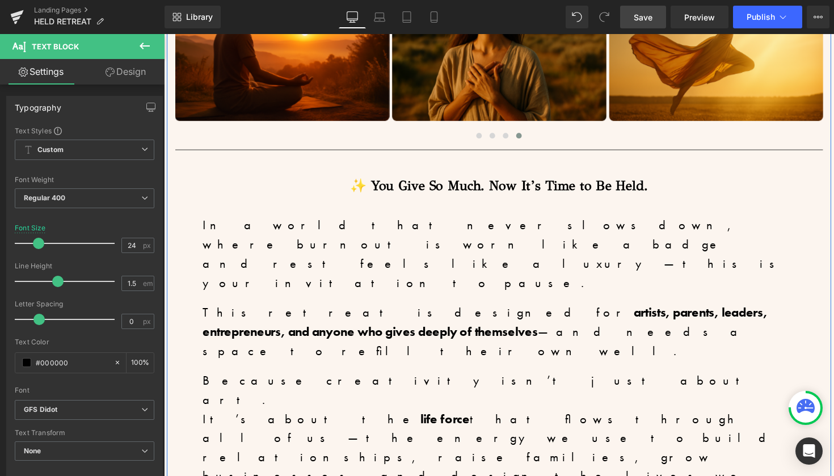
scroll to position [694, 0]
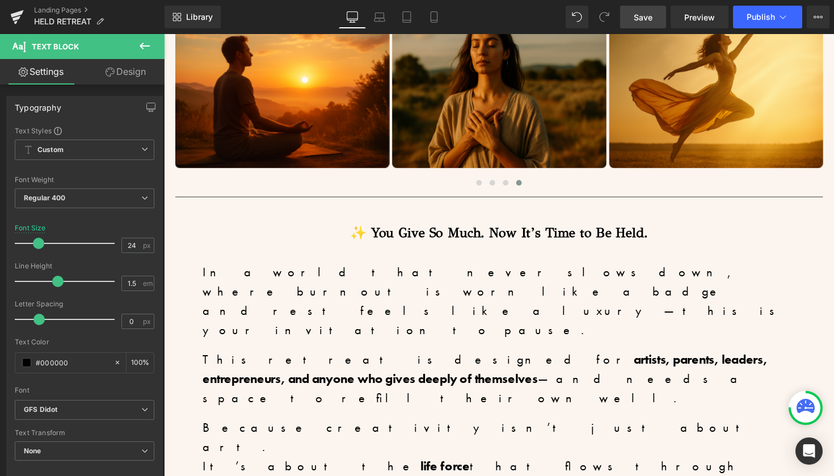
click at [640, 15] on span "Save" at bounding box center [643, 17] width 19 height 12
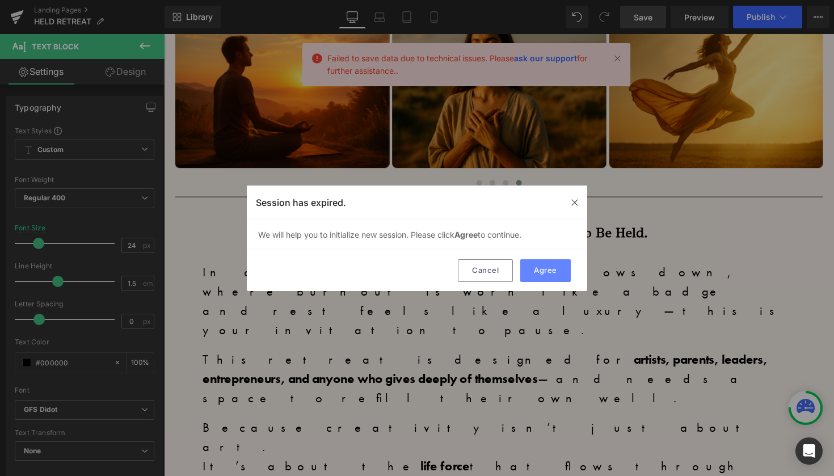
click at [538, 265] on button "Agree" at bounding box center [545, 270] width 50 height 23
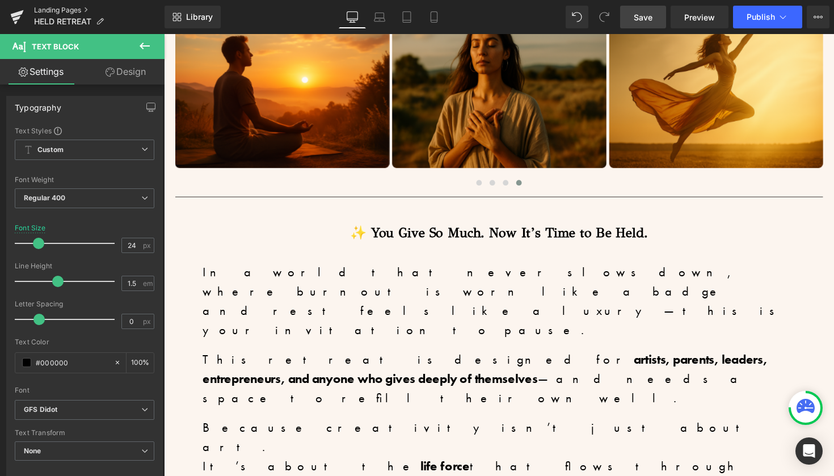
click at [57, 10] on link "Landing Pages" at bounding box center [99, 10] width 130 height 9
